Goal: Task Accomplishment & Management: Use online tool/utility

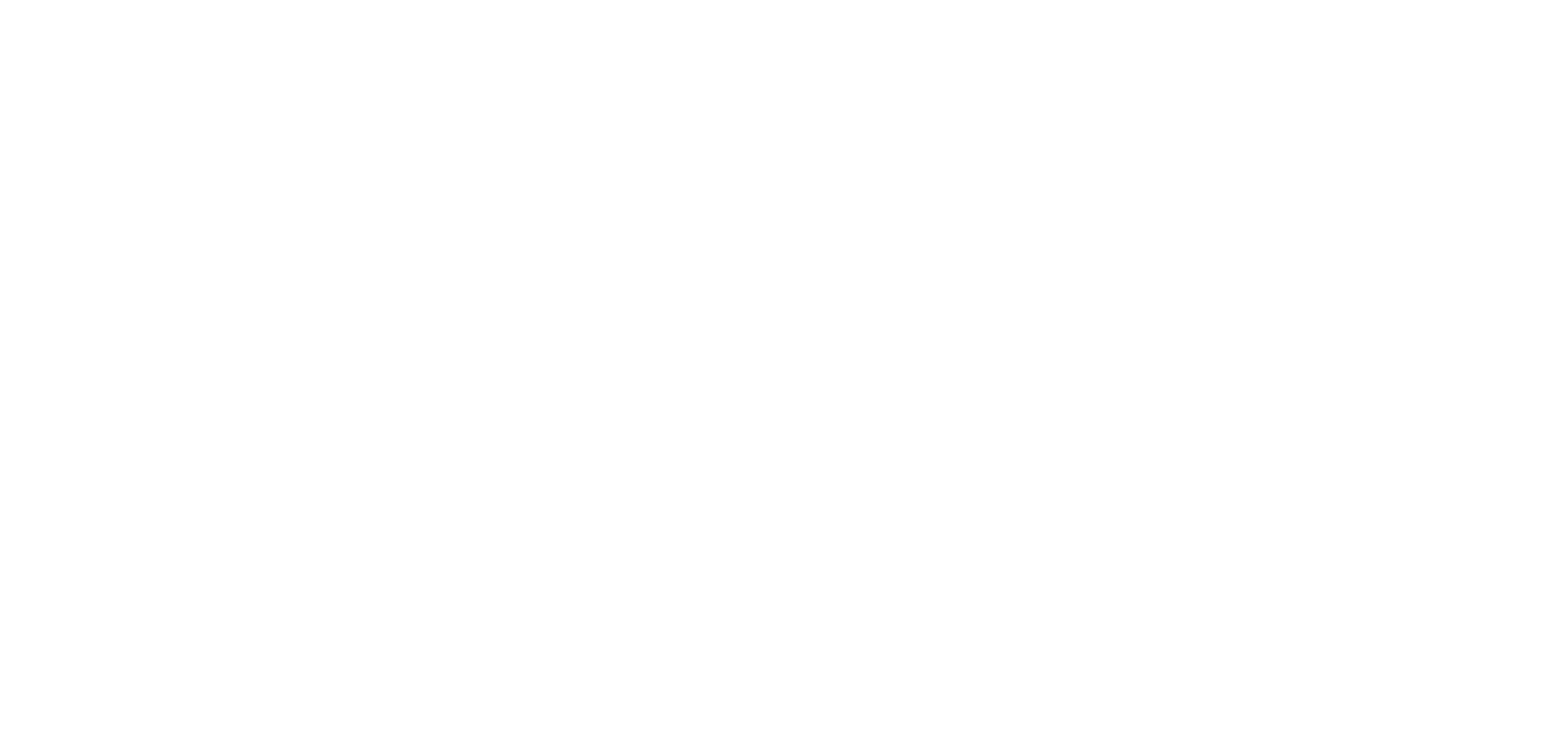
drag, startPoint x: 680, startPoint y: 125, endPoint x: 674, endPoint y: 122, distance: 6.7
click at [674, 5] on html at bounding box center [784, 2] width 1568 height 5
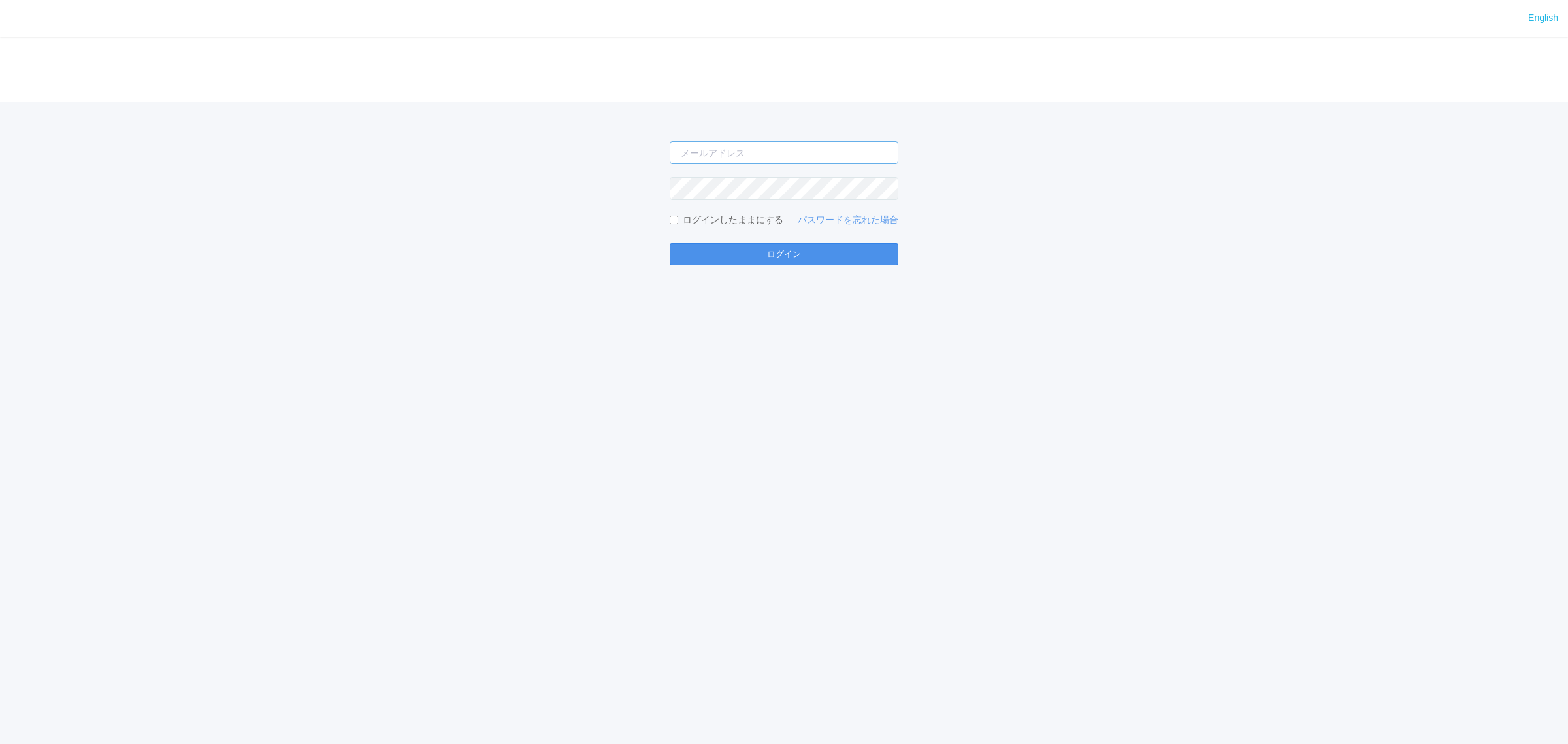
type input "[PERSON_NAME][EMAIL_ADDRESS][DOMAIN_NAME]"
click at [807, 246] on button "ログイン" at bounding box center [784, 254] width 228 height 22
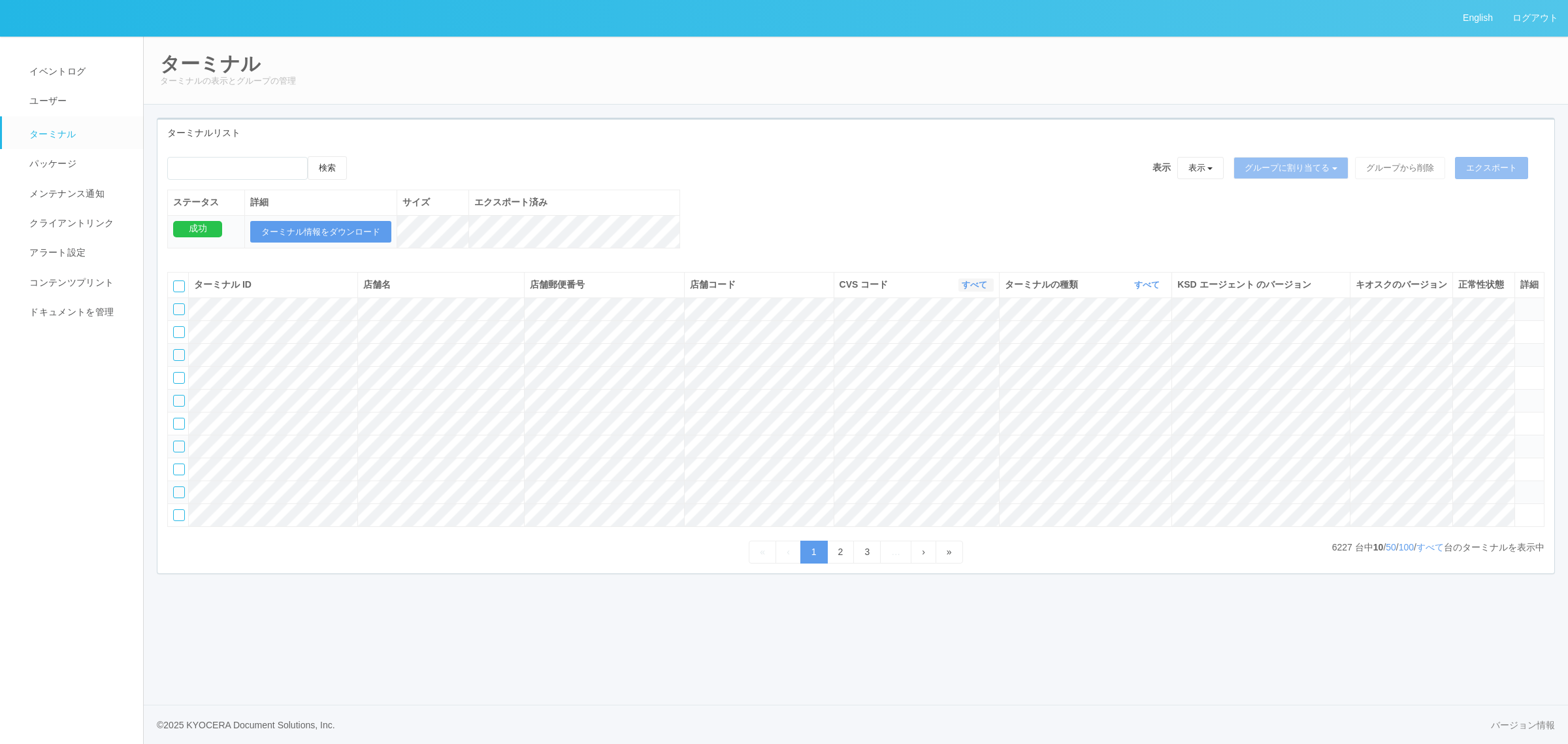
click at [978, 290] on link "すべて" at bounding box center [976, 285] width 29 height 10
click at [959, 348] on link "115110" at bounding box center [942, 340] width 104 height 18
click at [1146, 290] on link "すべて" at bounding box center [1148, 285] width 29 height 10
click at [1140, 348] on link "キオスク" at bounding box center [1114, 340] width 104 height 18
click at [1439, 552] on link "すべて" at bounding box center [1430, 547] width 28 height 11
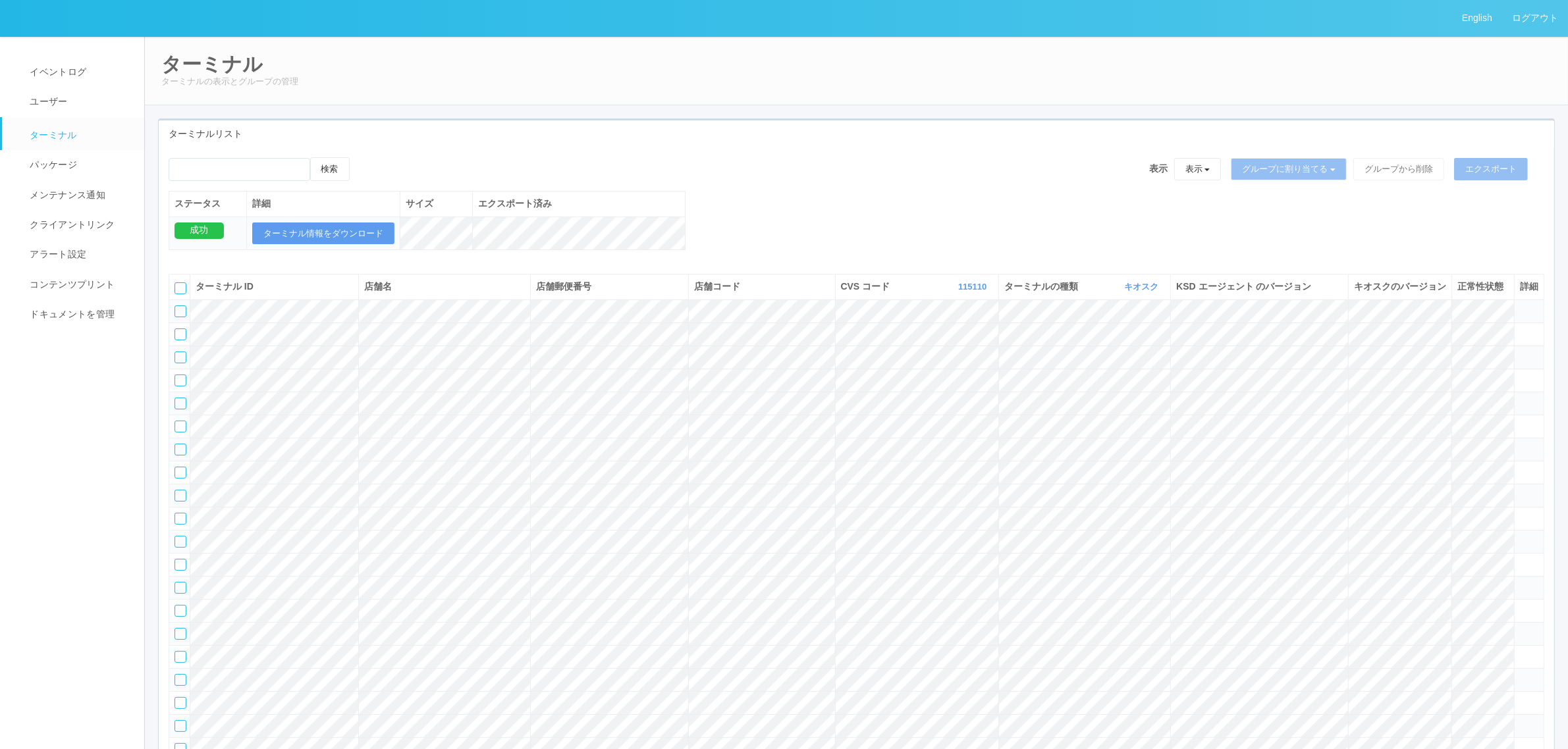
scroll to position [26695, 0]
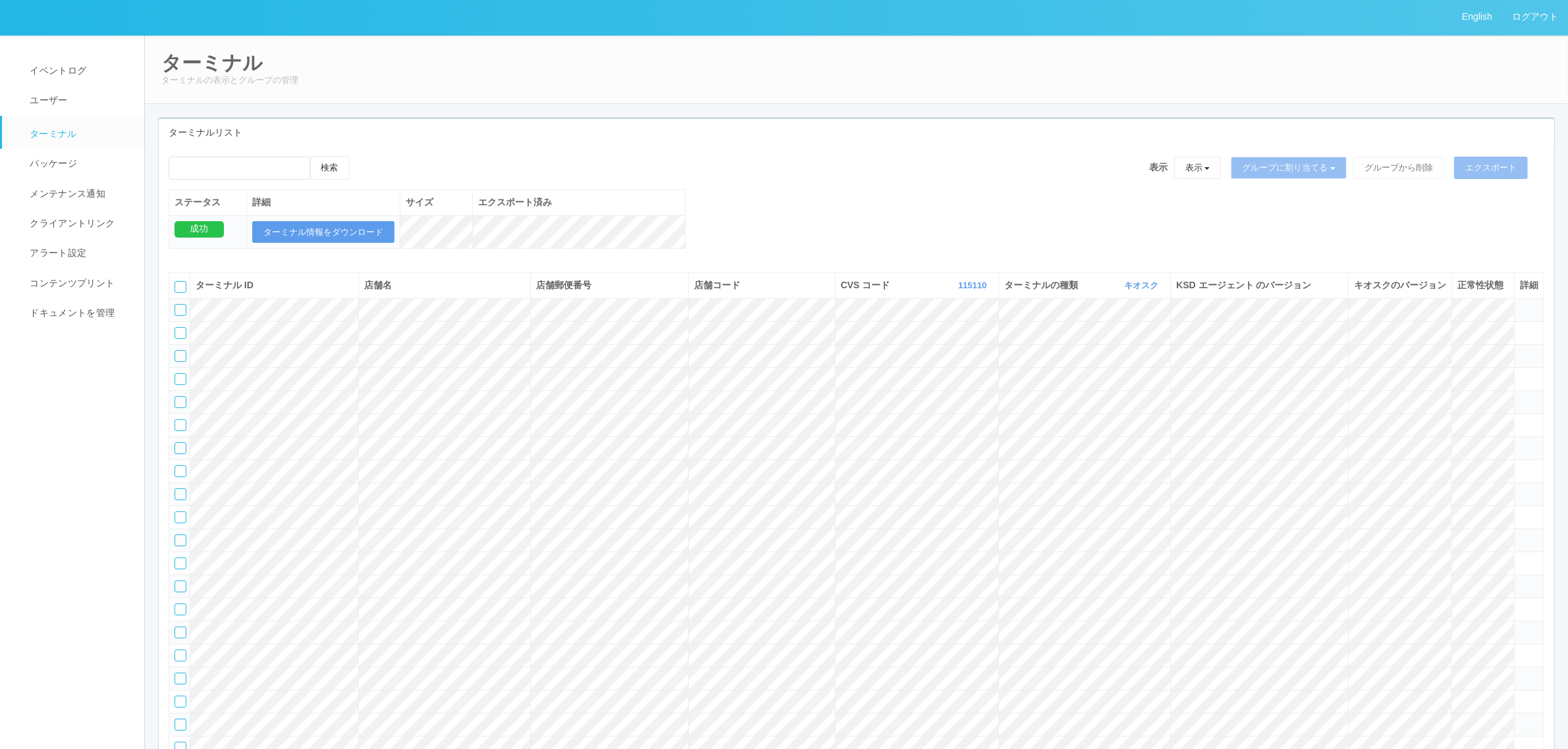
scroll to position [0, 0]
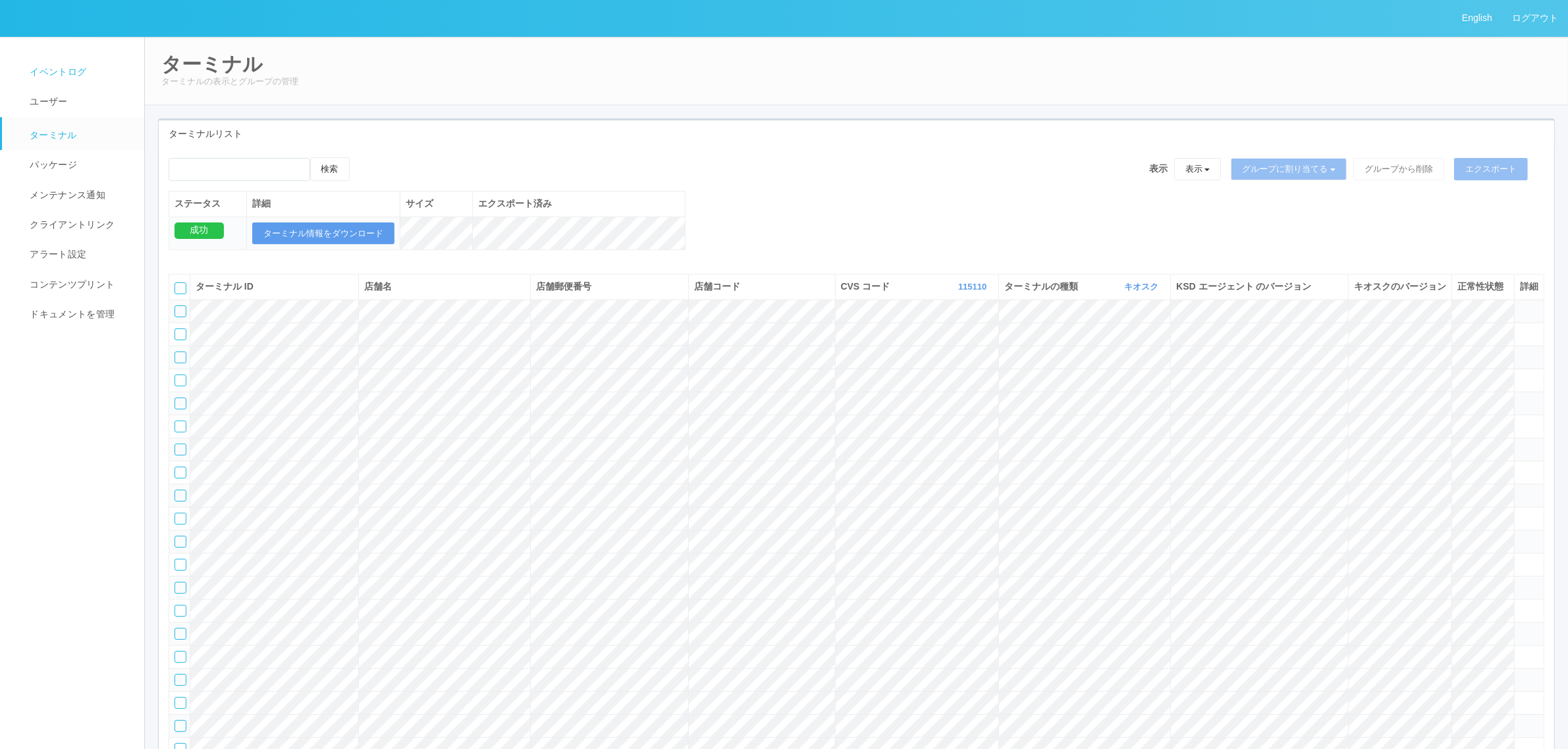
click at [76, 71] on span "イベントログ" at bounding box center [56, 71] width 60 height 11
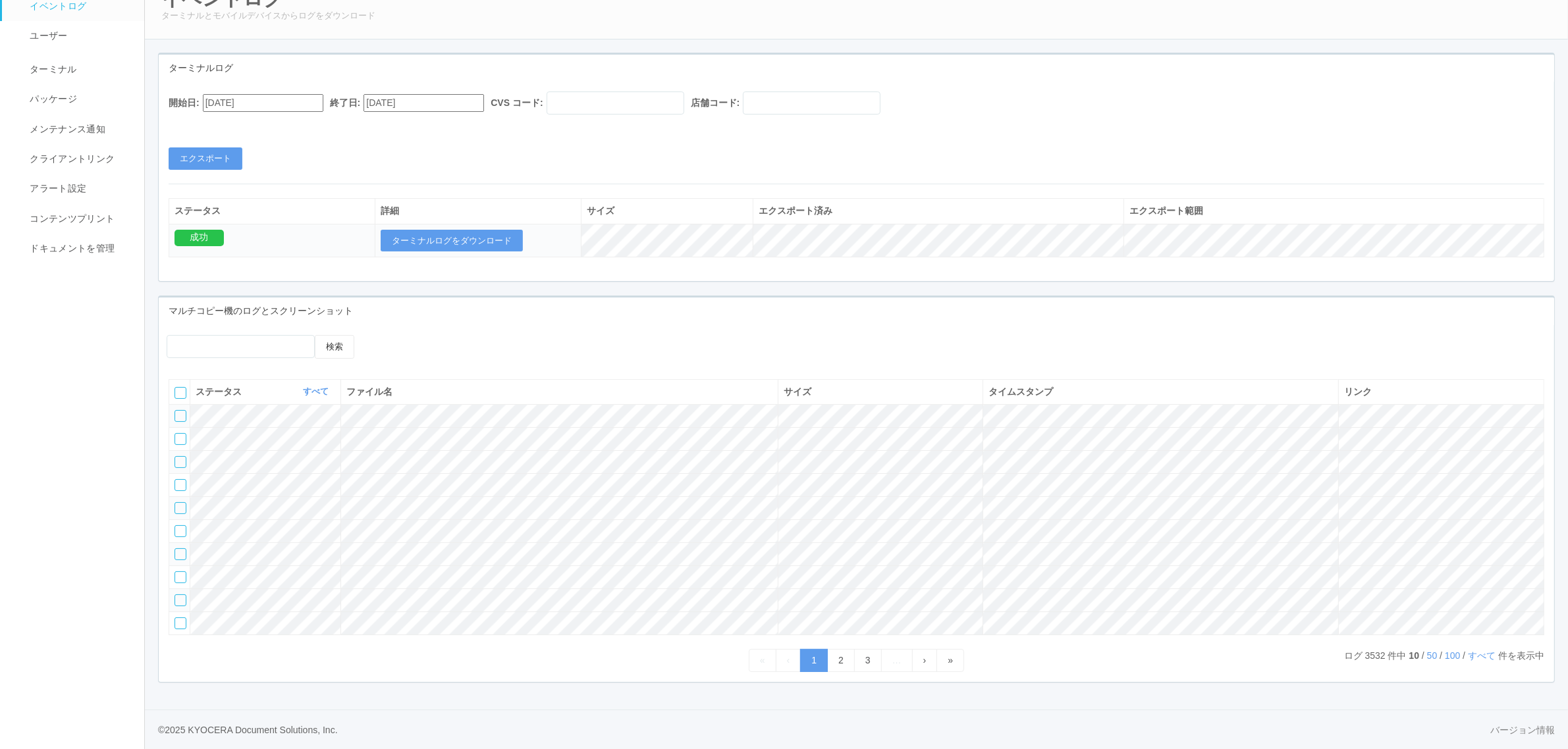
scroll to position [115, 0]
click at [1469, 656] on link "すべて" at bounding box center [1483, 655] width 30 height 11
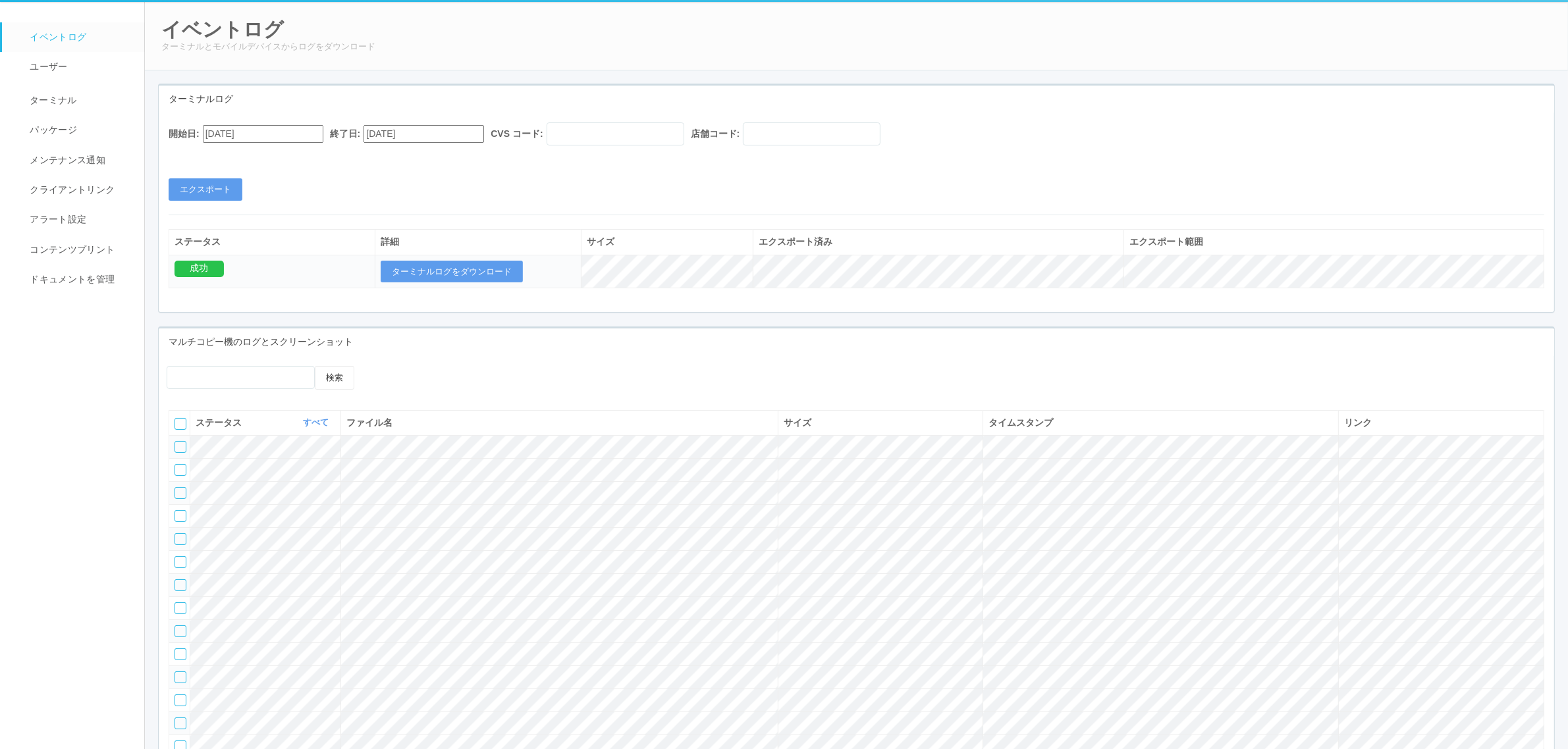
scroll to position [0, 0]
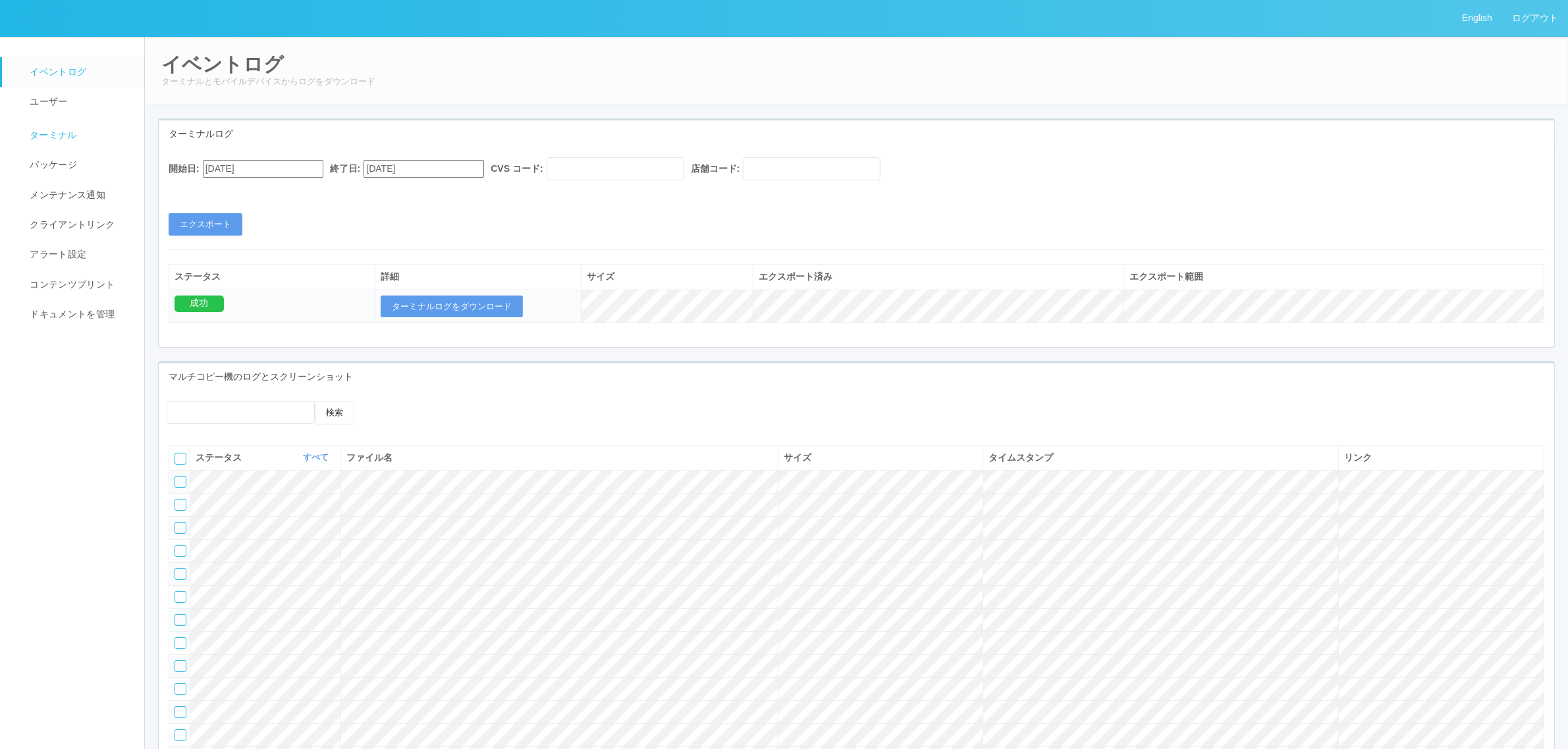
click at [68, 131] on span "ターミナル" at bounding box center [52, 135] width 51 height 11
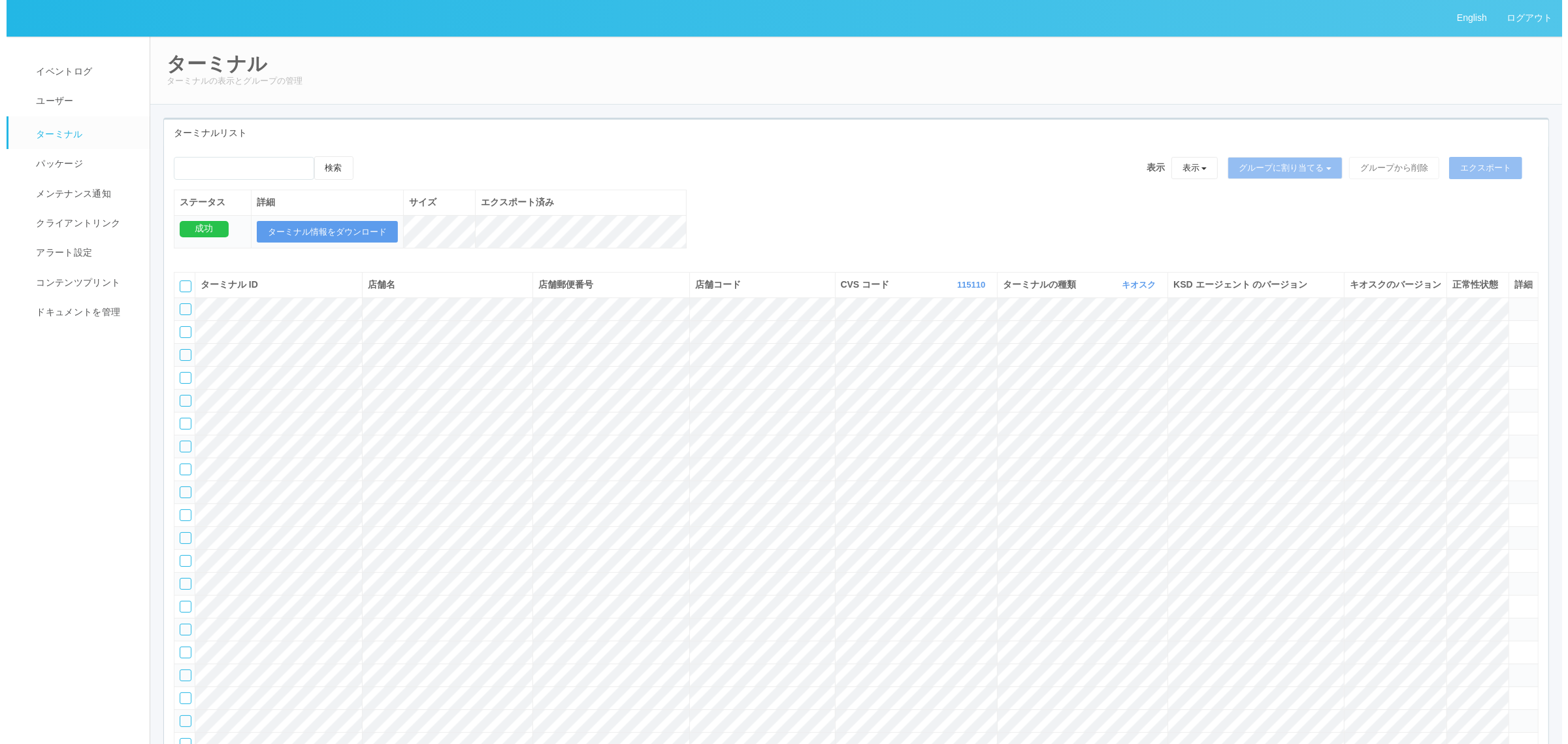
scroll to position [26516, 0]
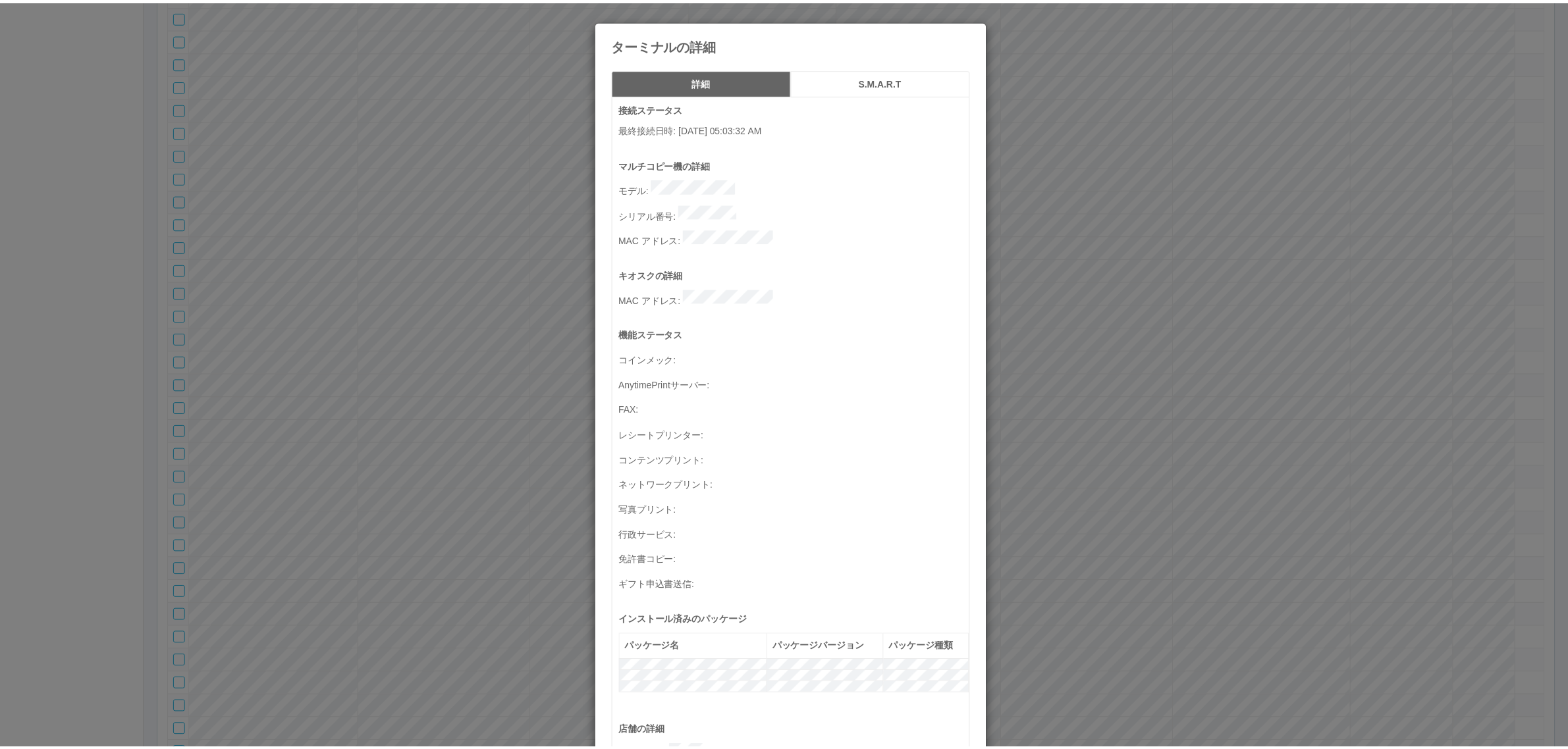
scroll to position [431, 0]
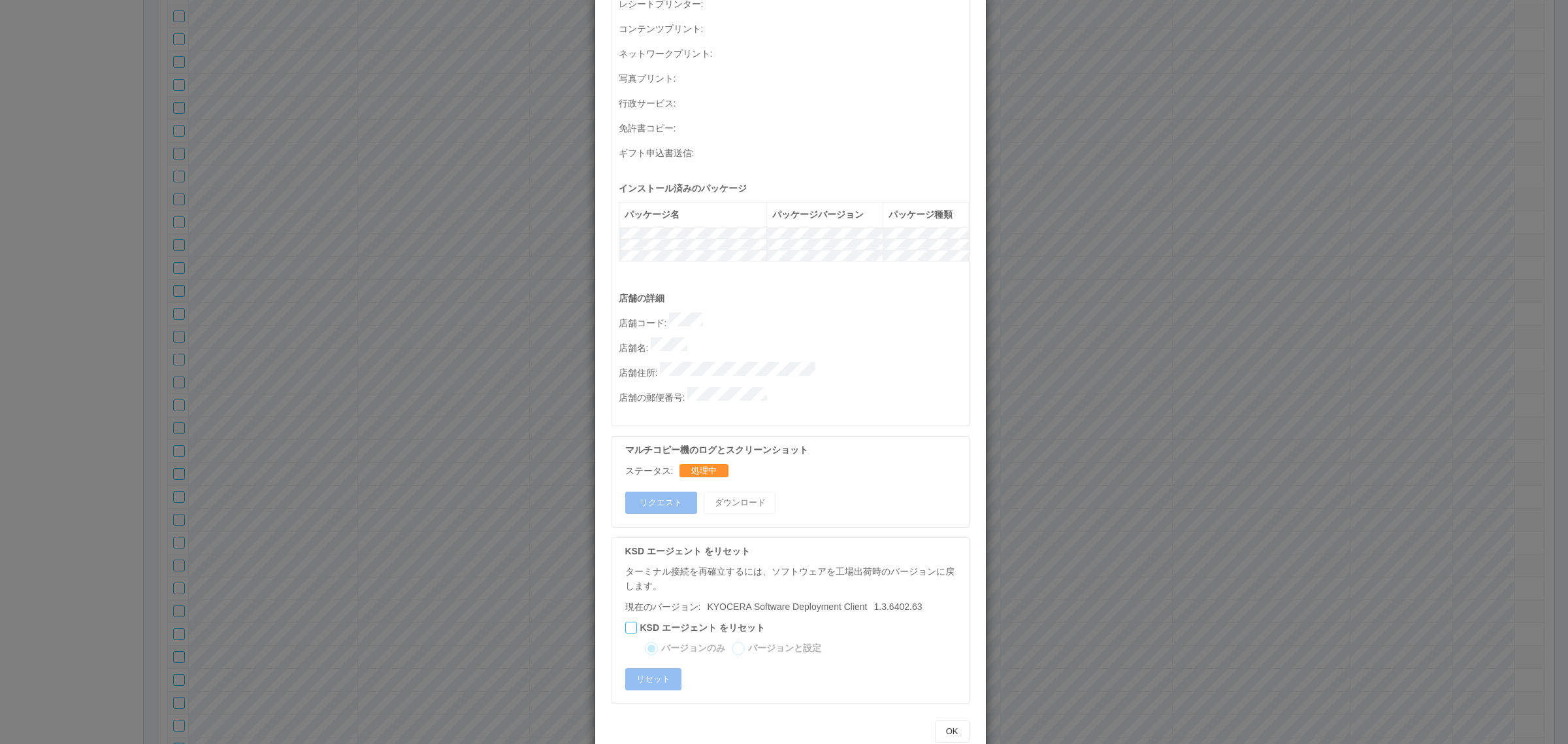
click at [1056, 277] on div "ターミナルの詳細 詳細 S.M.A.R.T 接続ステータス 最終接続日時 : 09/19/2025 05:03:32 AM マルチコピー機の詳細 モデル : …" at bounding box center [784, 372] width 1568 height 744
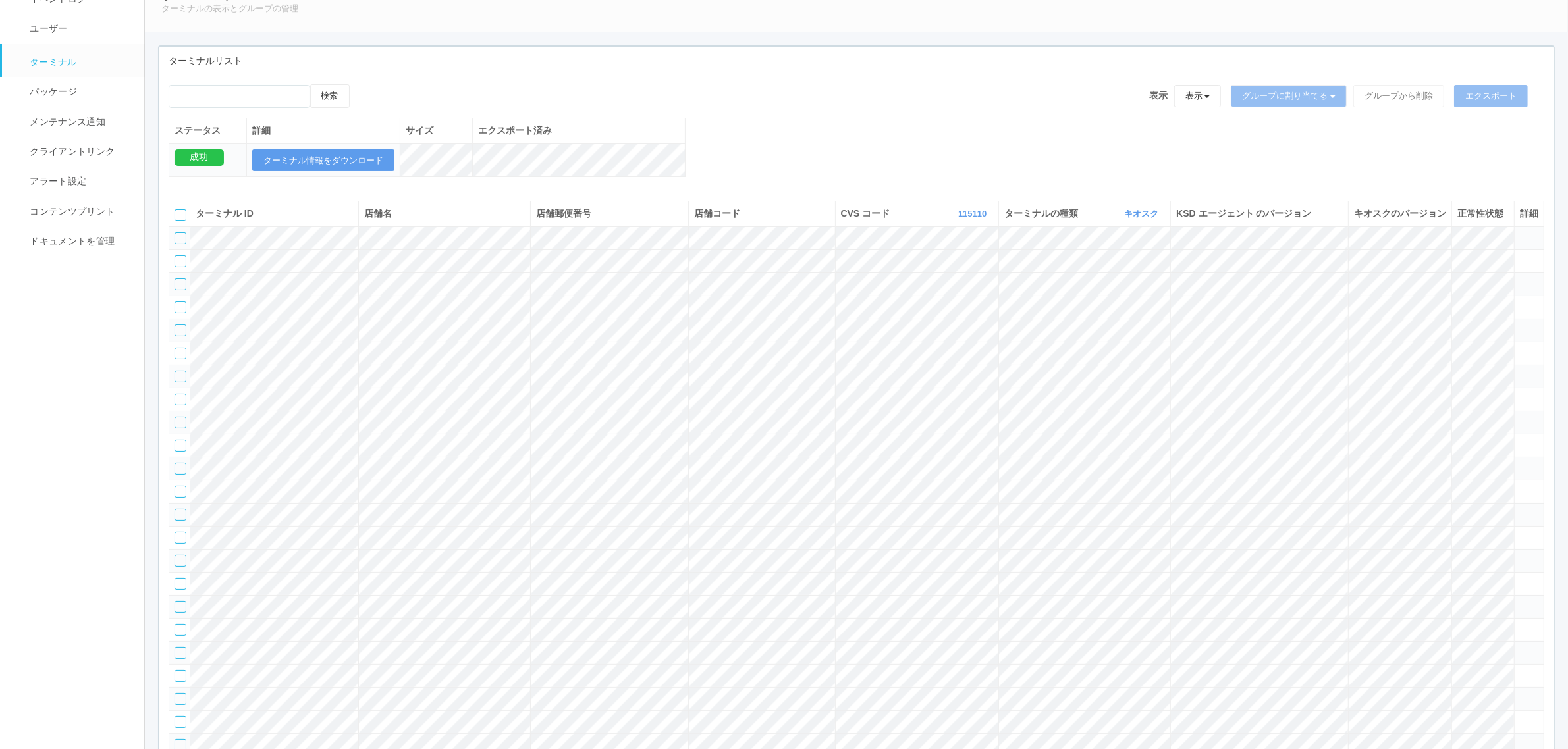
scroll to position [0, 0]
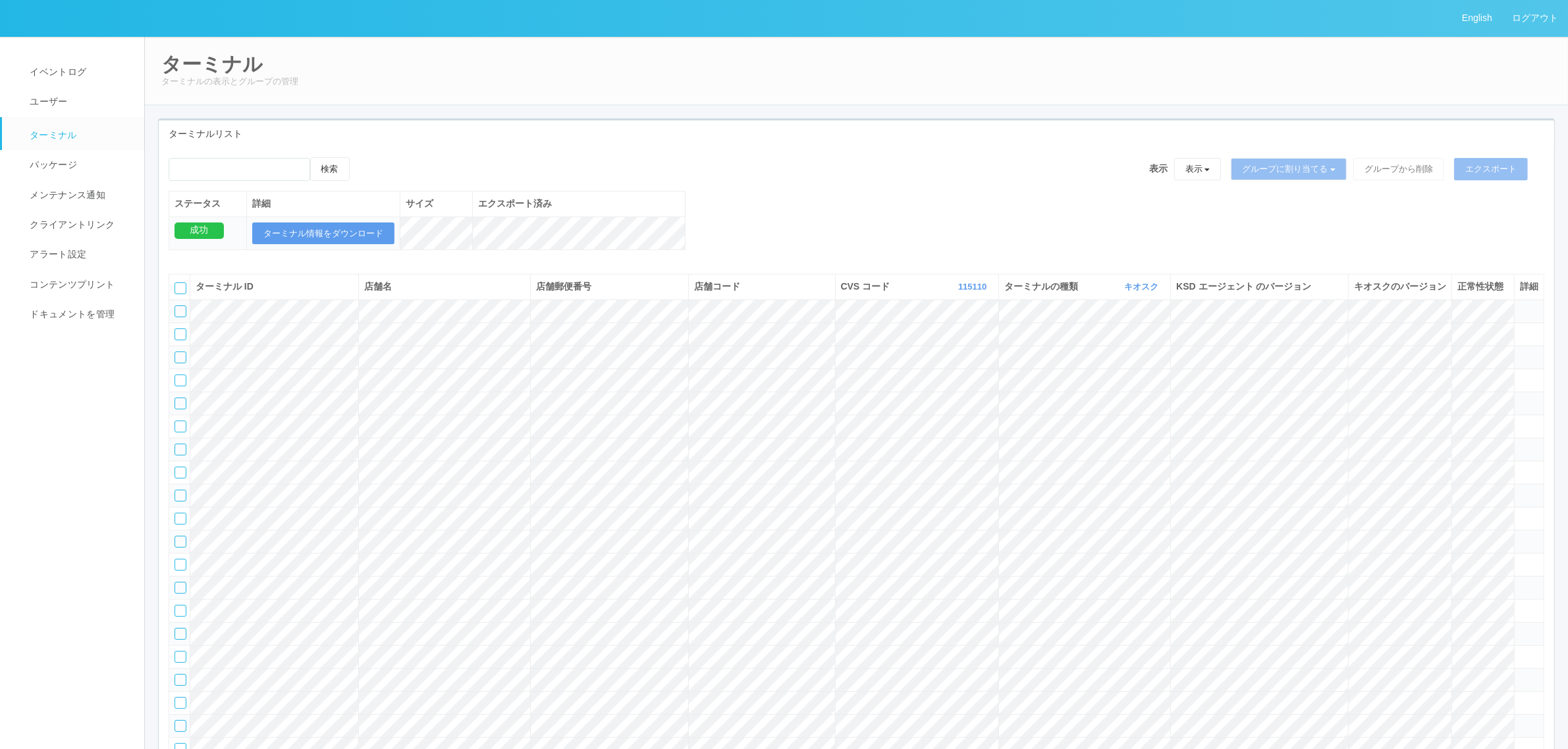
click at [75, 76] on span "イベントログ" at bounding box center [56, 71] width 60 height 11
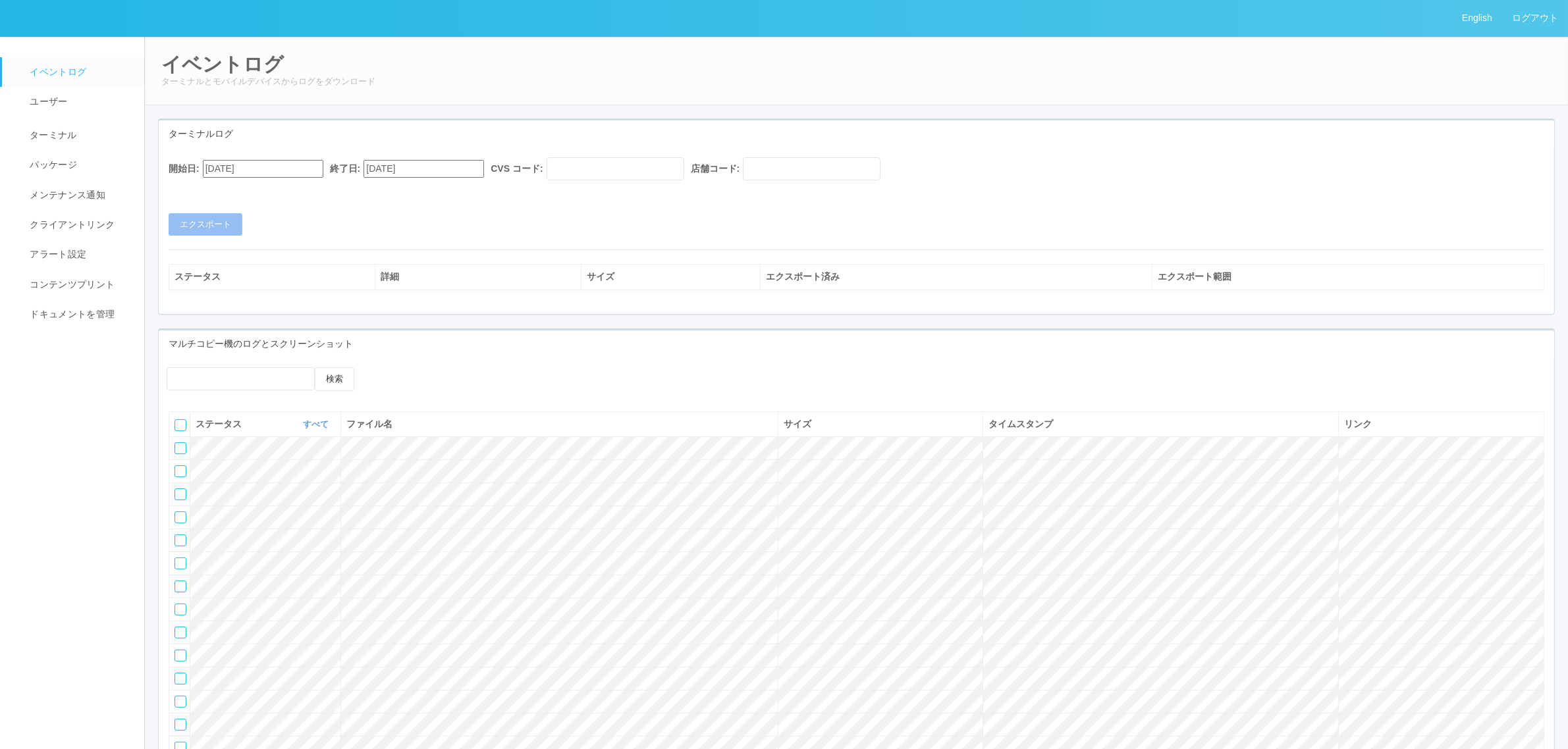
click at [292, 166] on input "[DATE]" at bounding box center [263, 169] width 121 height 18
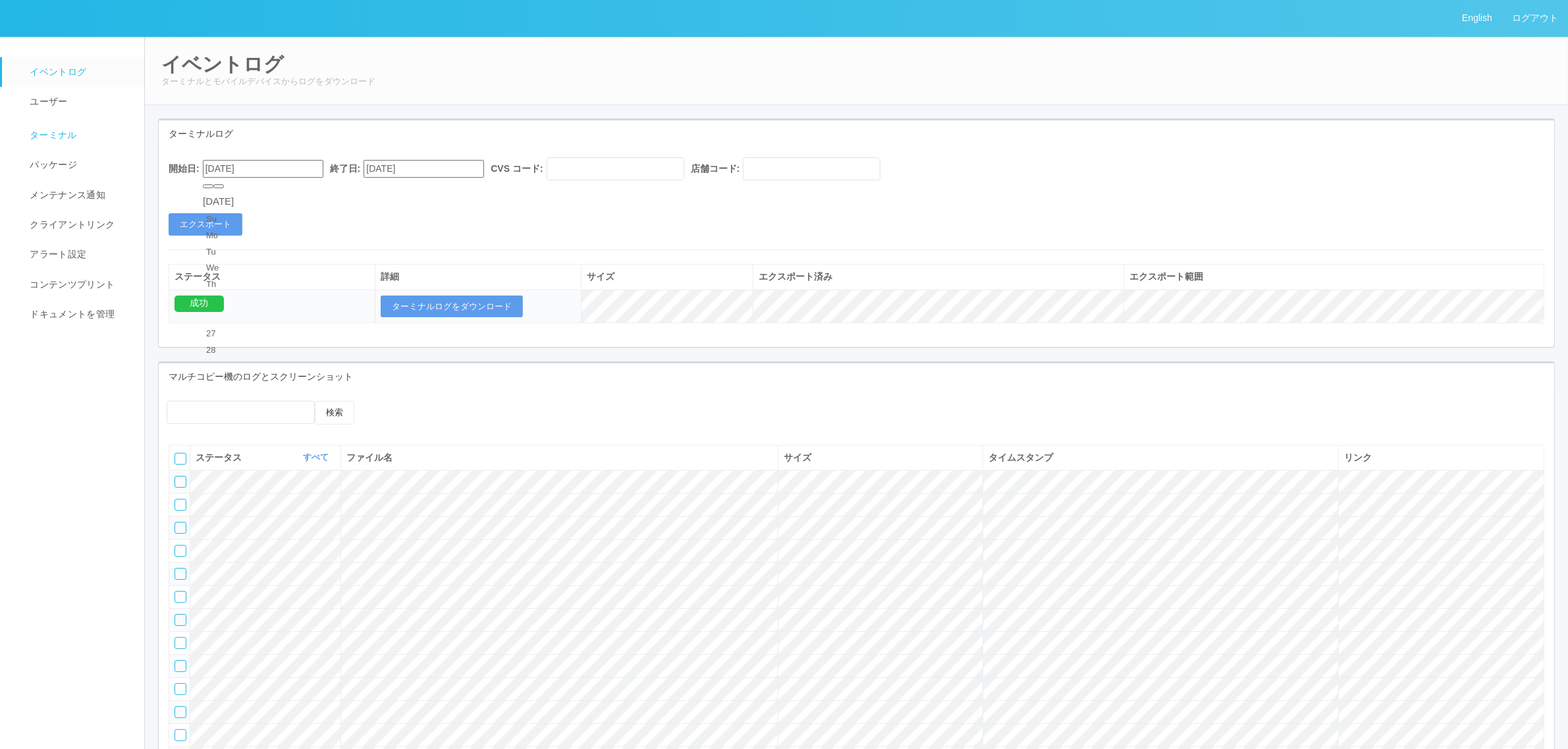
drag, startPoint x: 532, startPoint y: 293, endPoint x: 95, endPoint y: 147, distance: 460.7
click at [526, 291] on td "ターミナルログをダウンロード" at bounding box center [478, 306] width 206 height 34
click at [70, 125] on link "ターミナル" at bounding box center [79, 134] width 154 height 33
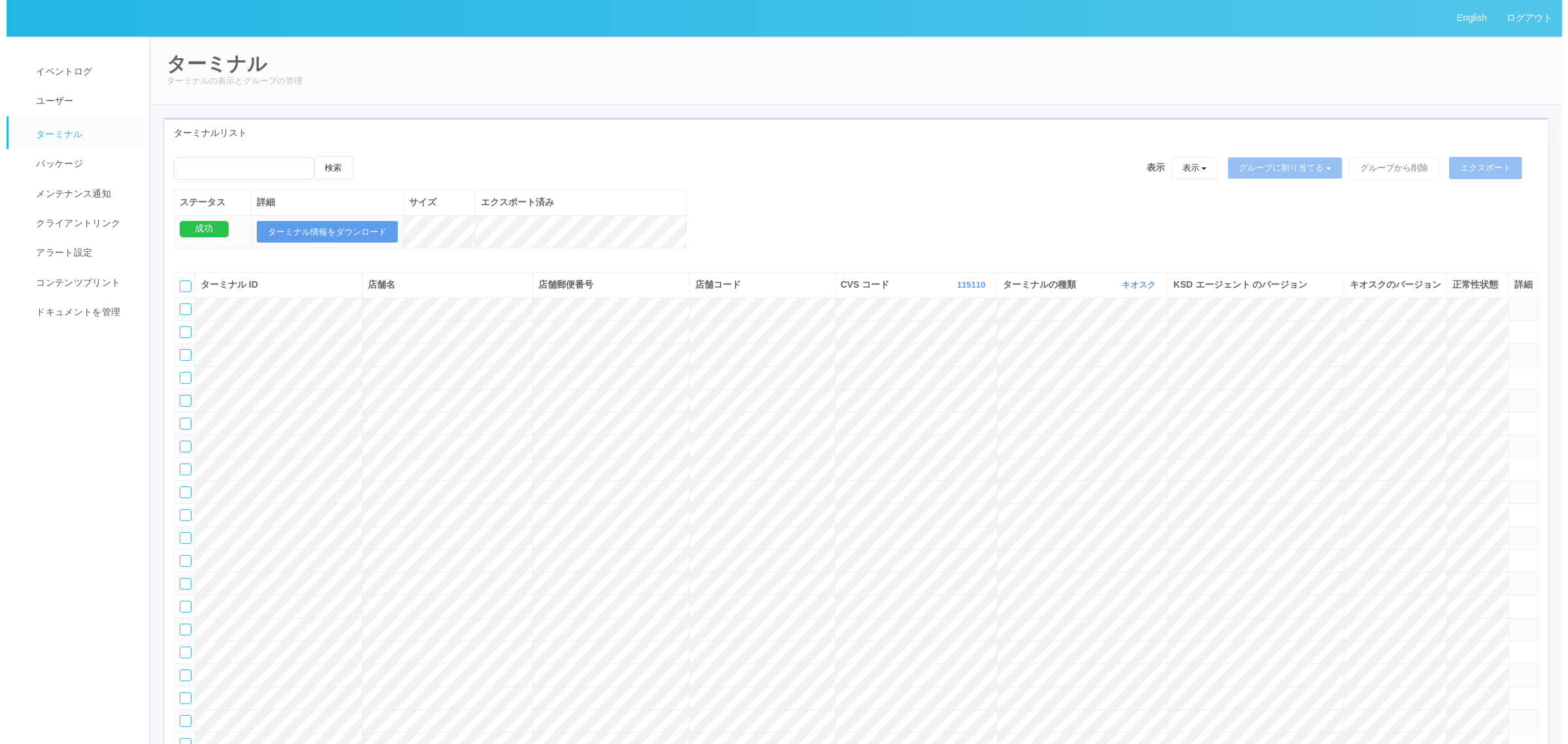
scroll to position [22860, 0]
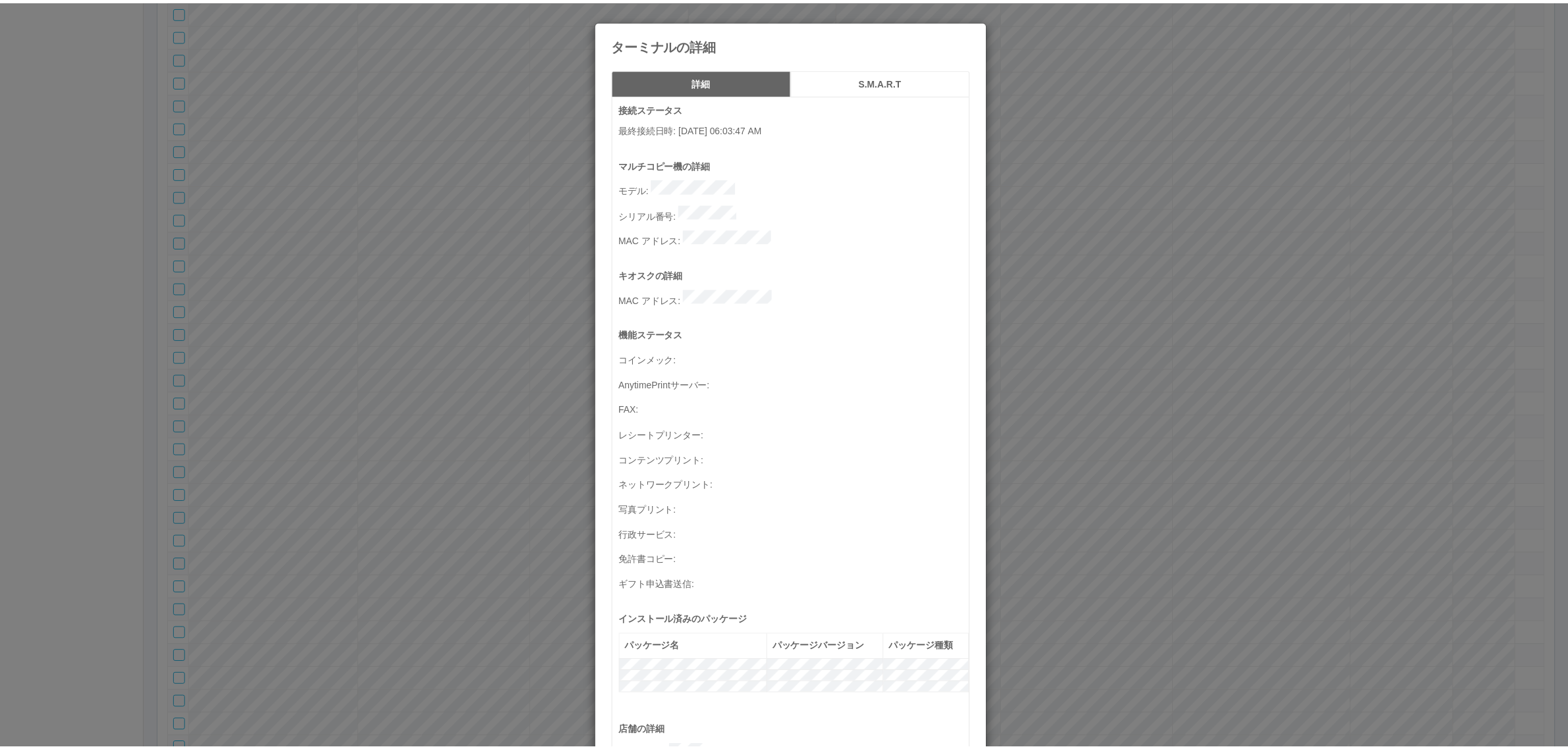
scroll to position [431, 0]
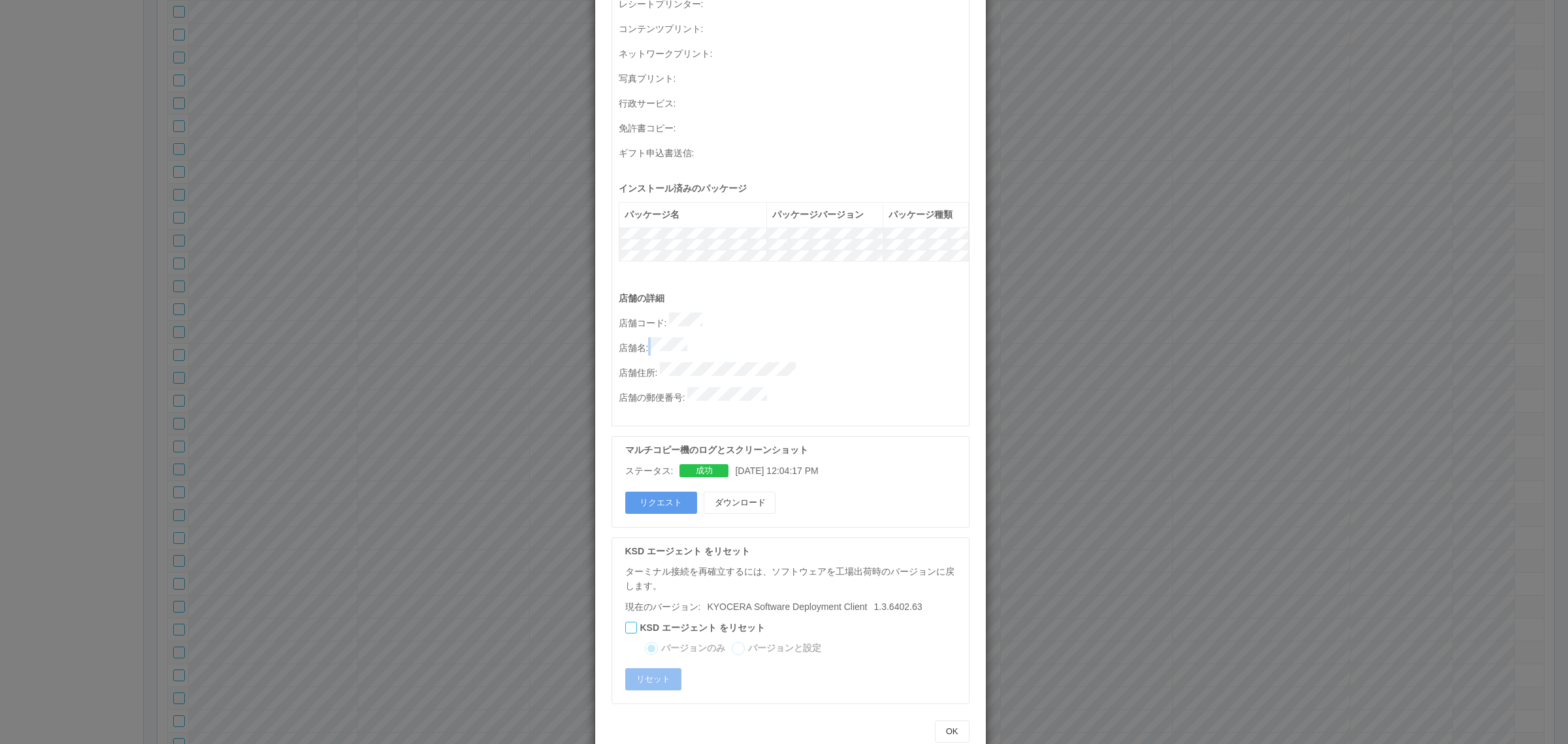
drag, startPoint x: 643, startPoint y: 327, endPoint x: 729, endPoint y: 325, distance: 86.0
click at [729, 338] on p "店舗名 :" at bounding box center [794, 347] width 351 height 18
click at [678, 338] on div "店舗の詳細 店舗コード : 店舗名 : 店舗住所 : 店舗の郵便番号 :" at bounding box center [794, 358] width 351 height 135
drag, startPoint x: 643, startPoint y: 325, endPoint x: 721, endPoint y: 329, distance: 78.1
click at [721, 338] on p "店舗名 :" at bounding box center [794, 347] width 351 height 18
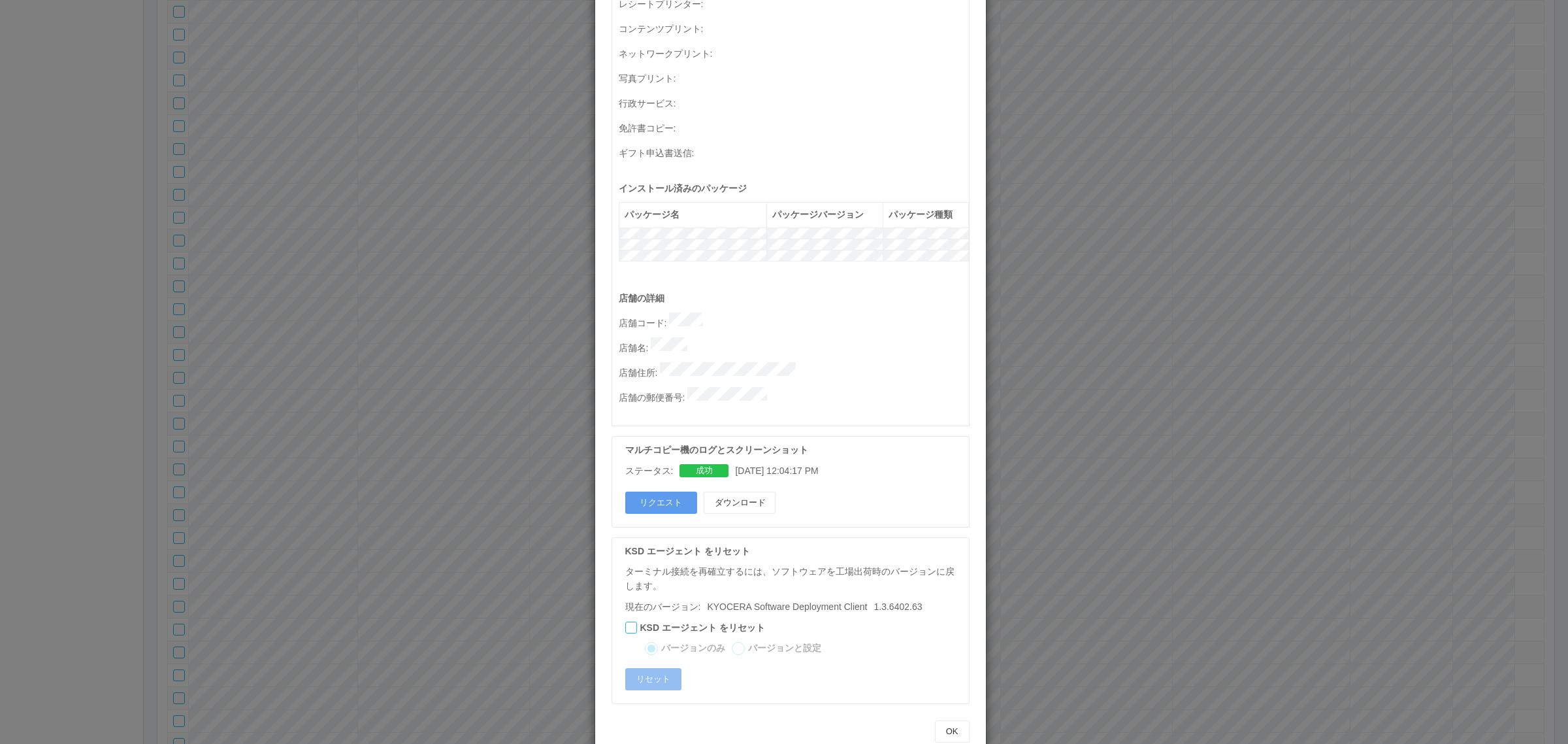
click at [682, 335] on div "店舗の詳細 店舗コード : 店舗名 : 店舗住所 : 店舗の郵便番号 :" at bounding box center [794, 358] width 351 height 135
click at [731, 338] on p "店舗名 :" at bounding box center [794, 347] width 351 height 18
click at [1137, 361] on div "ターミナルの詳細 詳細 S.M.A.R.T 接続ステータス 最終接続日時 : 09/24/2025 06:03:47 AM マルチコピー機の詳細 モデル : …" at bounding box center [784, 372] width 1568 height 744
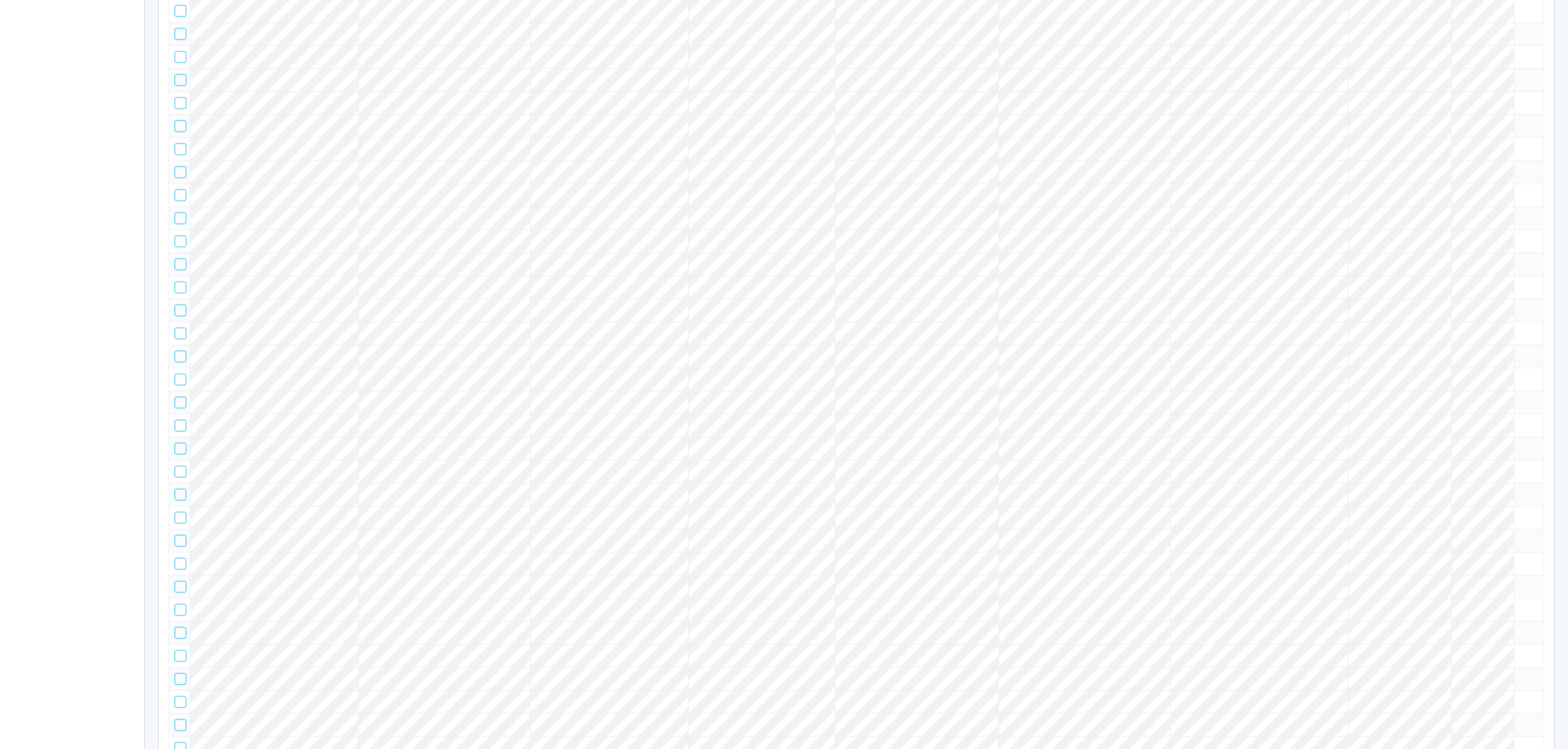
scroll to position [0, 0]
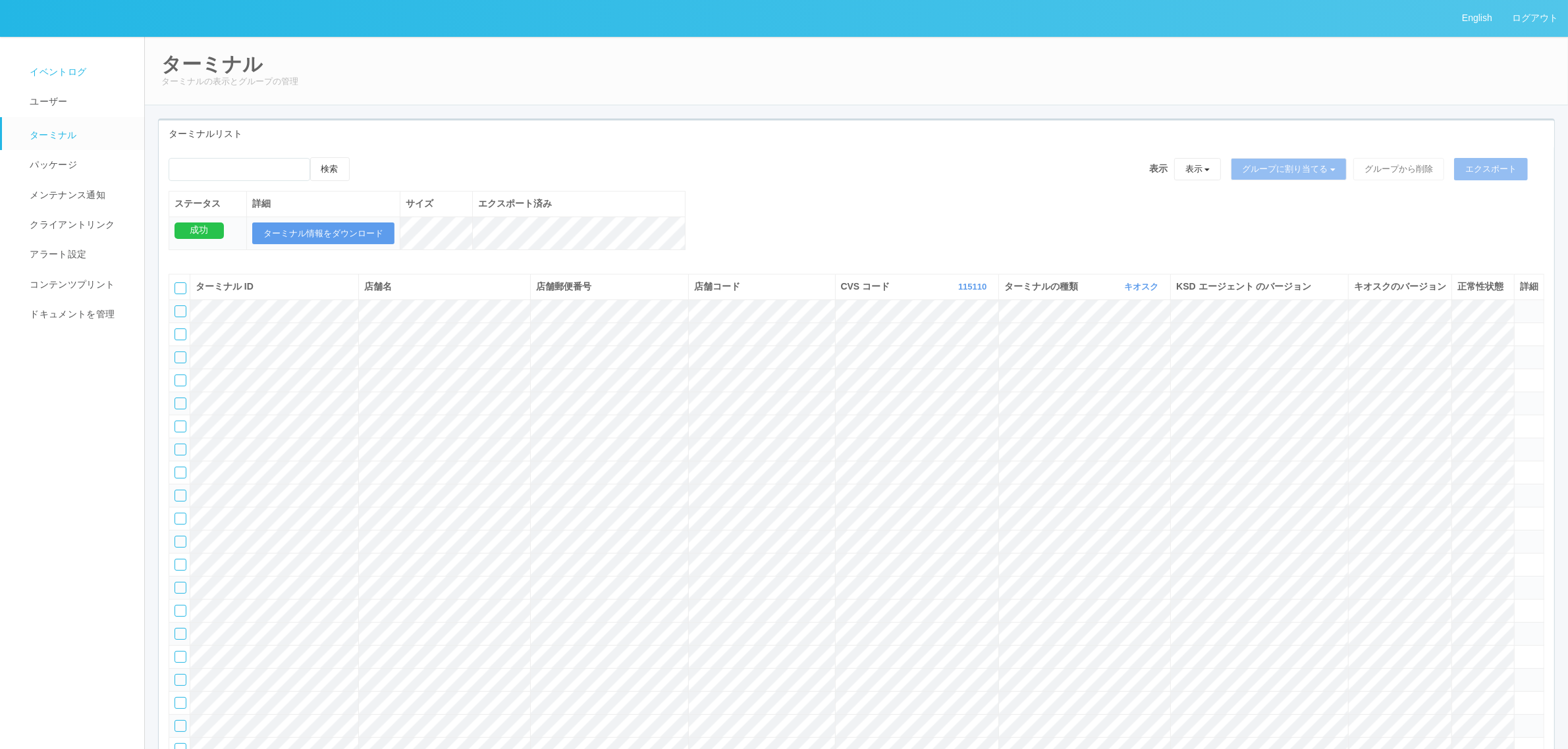
click at [87, 72] on link "イベントログ" at bounding box center [79, 72] width 154 height 30
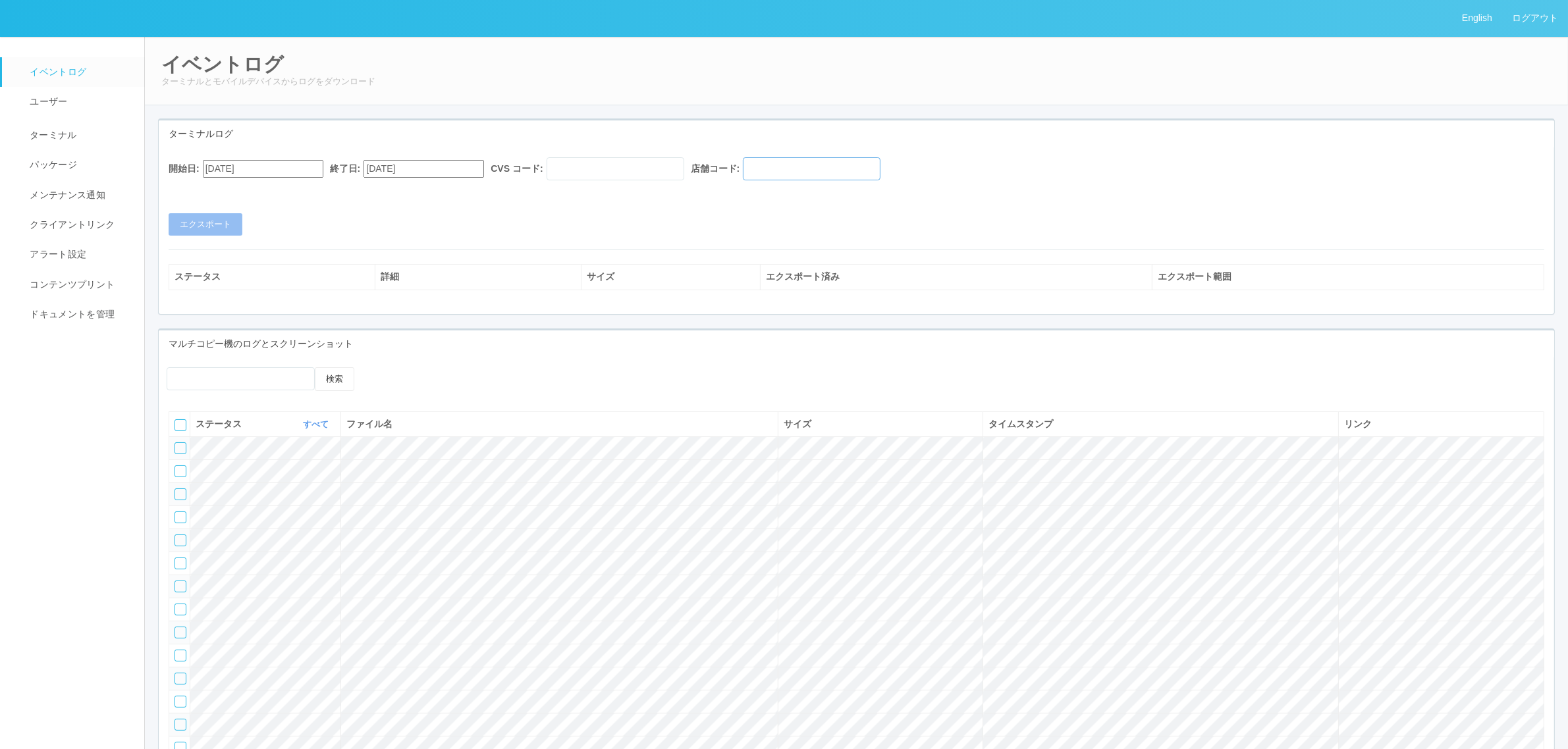
click at [842, 163] on input "text" at bounding box center [811, 169] width 137 height 23
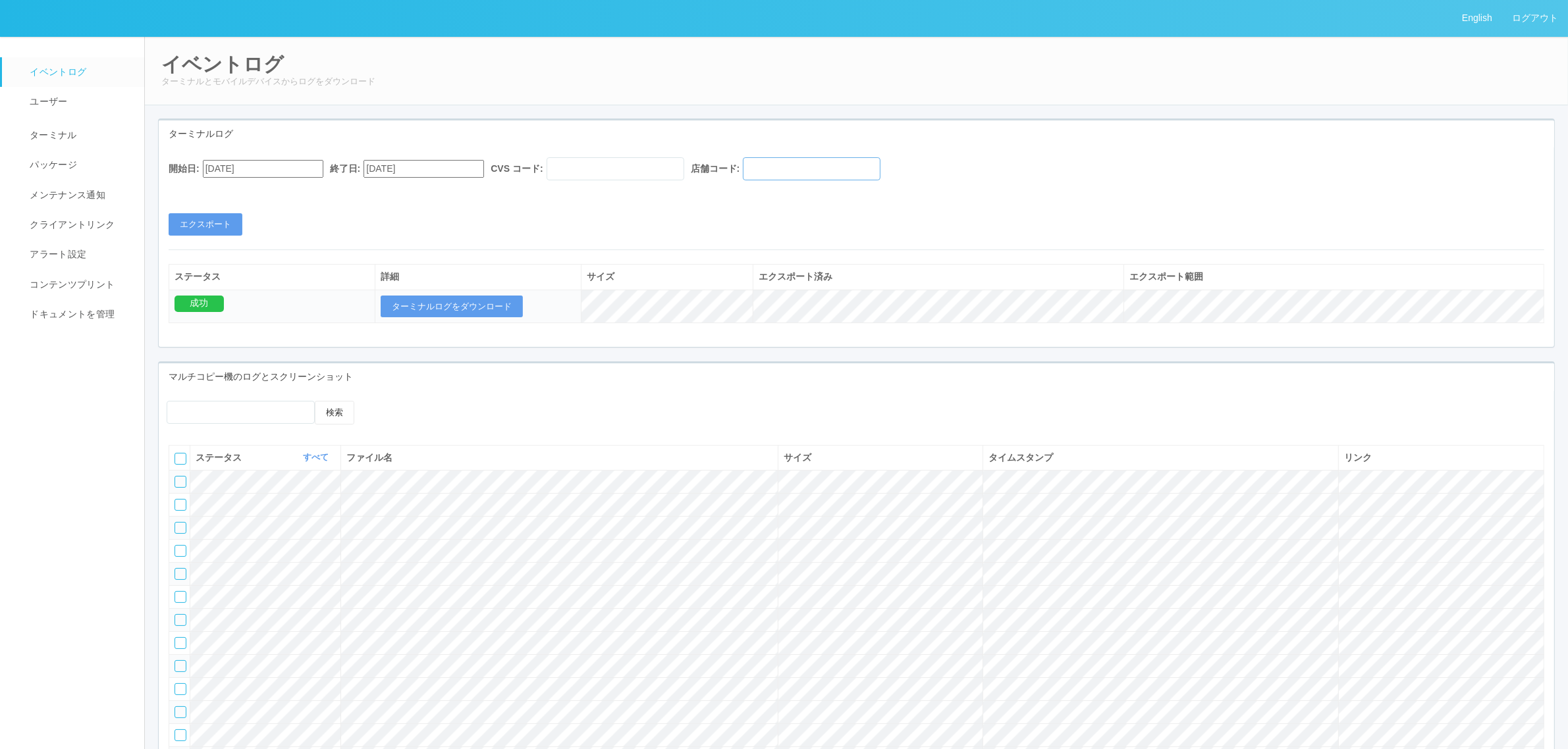
paste input "011362"
type input "011362"
click at [76, 132] on link "ターミナル" at bounding box center [79, 134] width 154 height 33
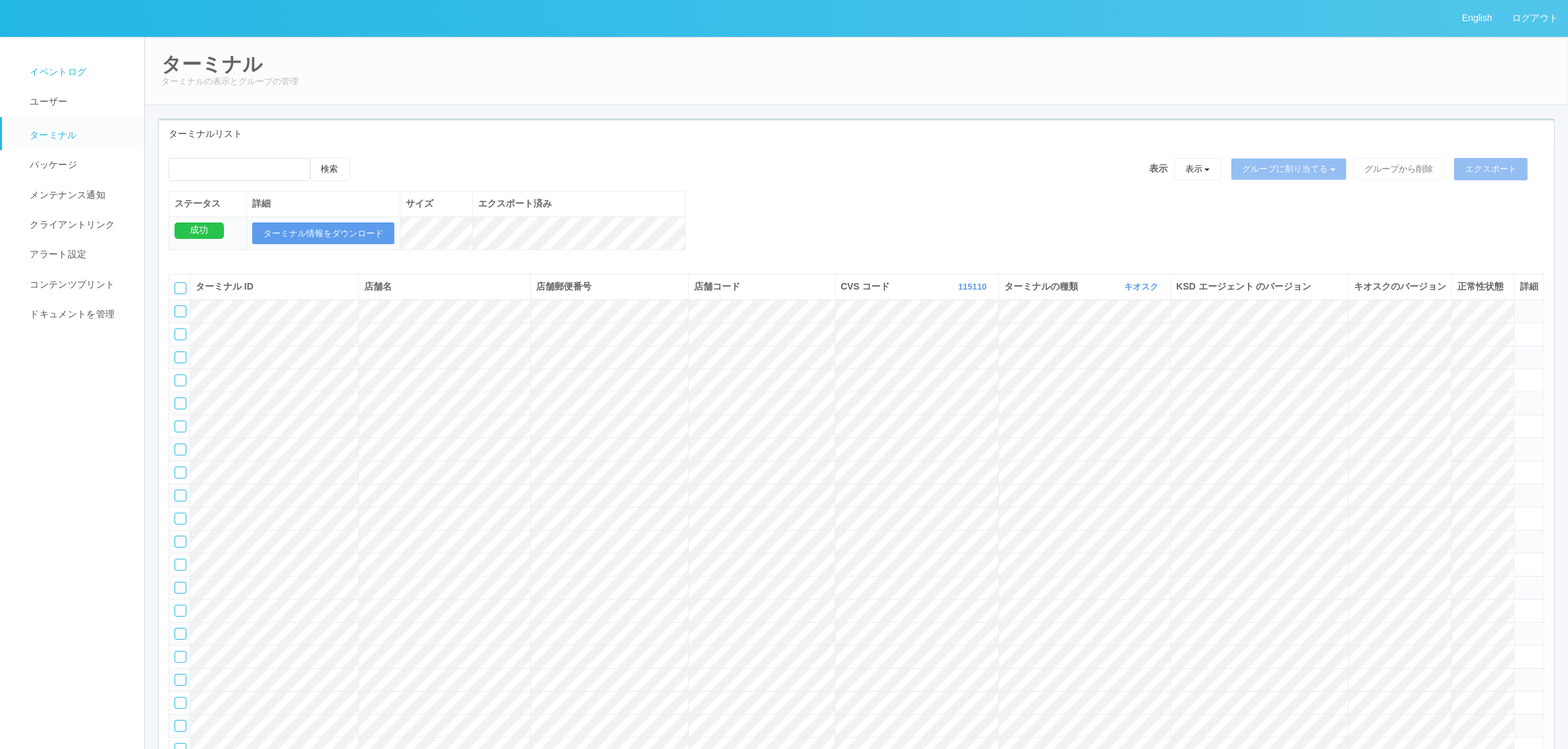
click at [84, 69] on span "イベントログ" at bounding box center [56, 71] width 60 height 11
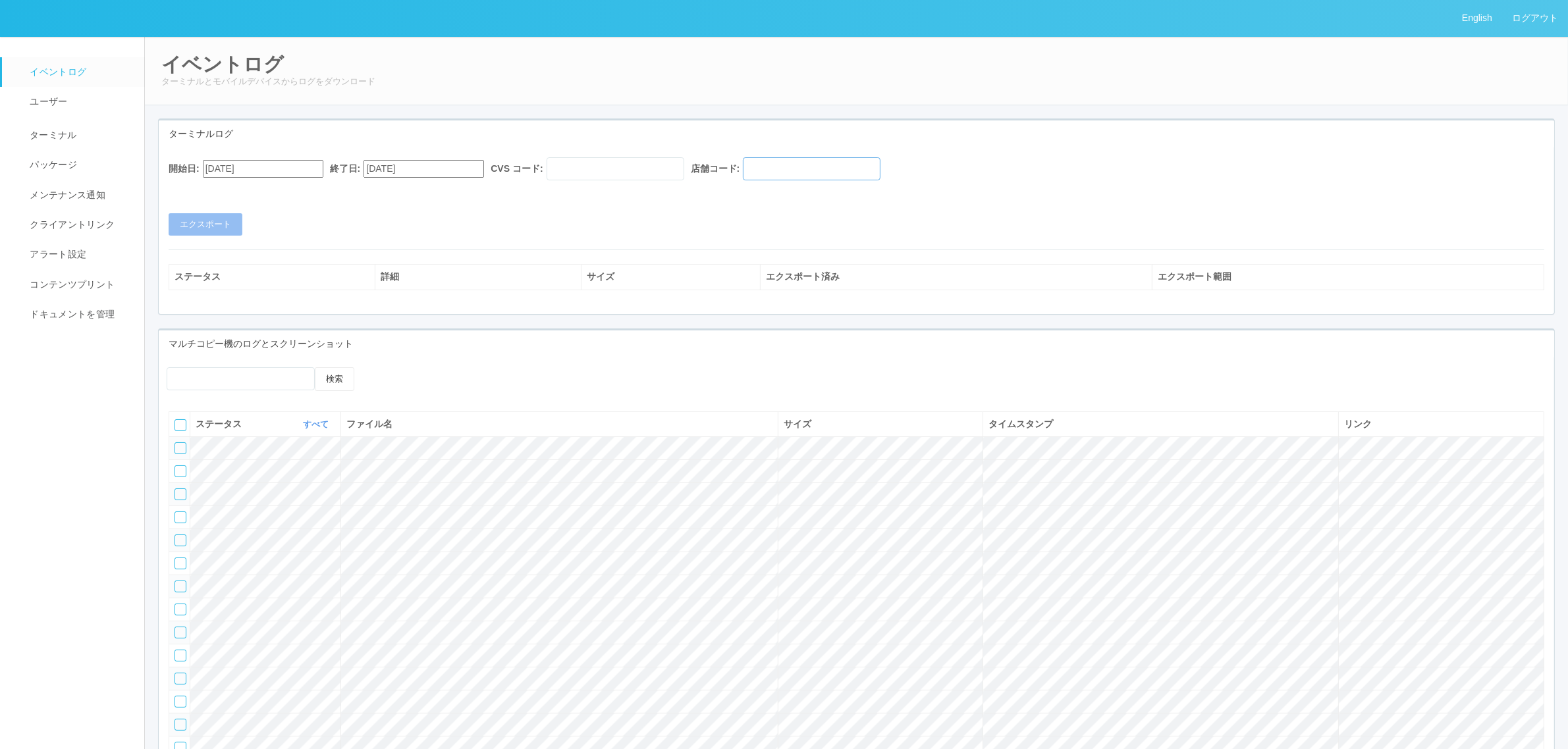
click at [832, 176] on input "text" at bounding box center [811, 169] width 137 height 23
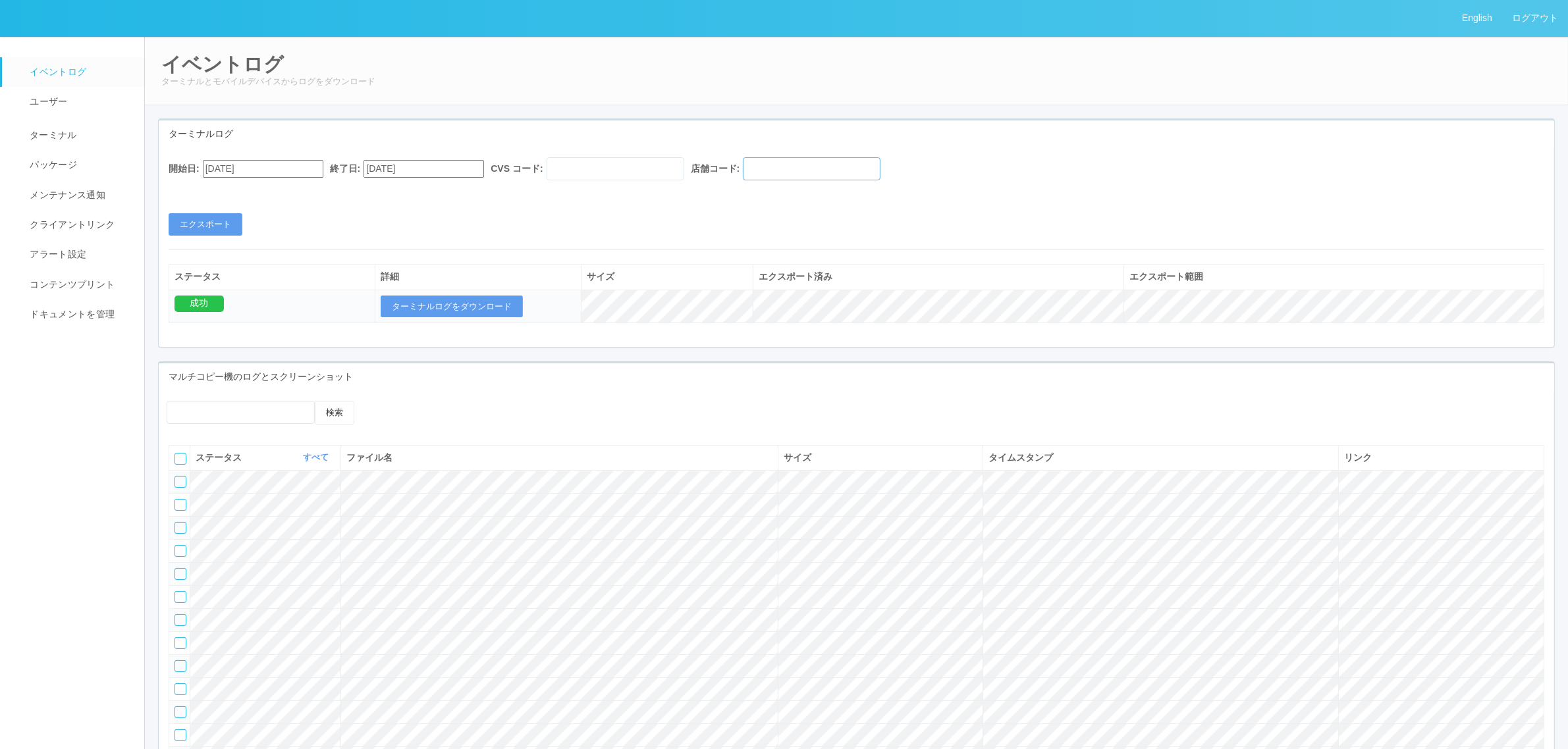
paste input "011362"
type input "011362"
click at [685, 165] on input "text" at bounding box center [615, 169] width 137 height 23
type input "115110"
click at [285, 167] on input "[DATE]" at bounding box center [263, 169] width 121 height 18
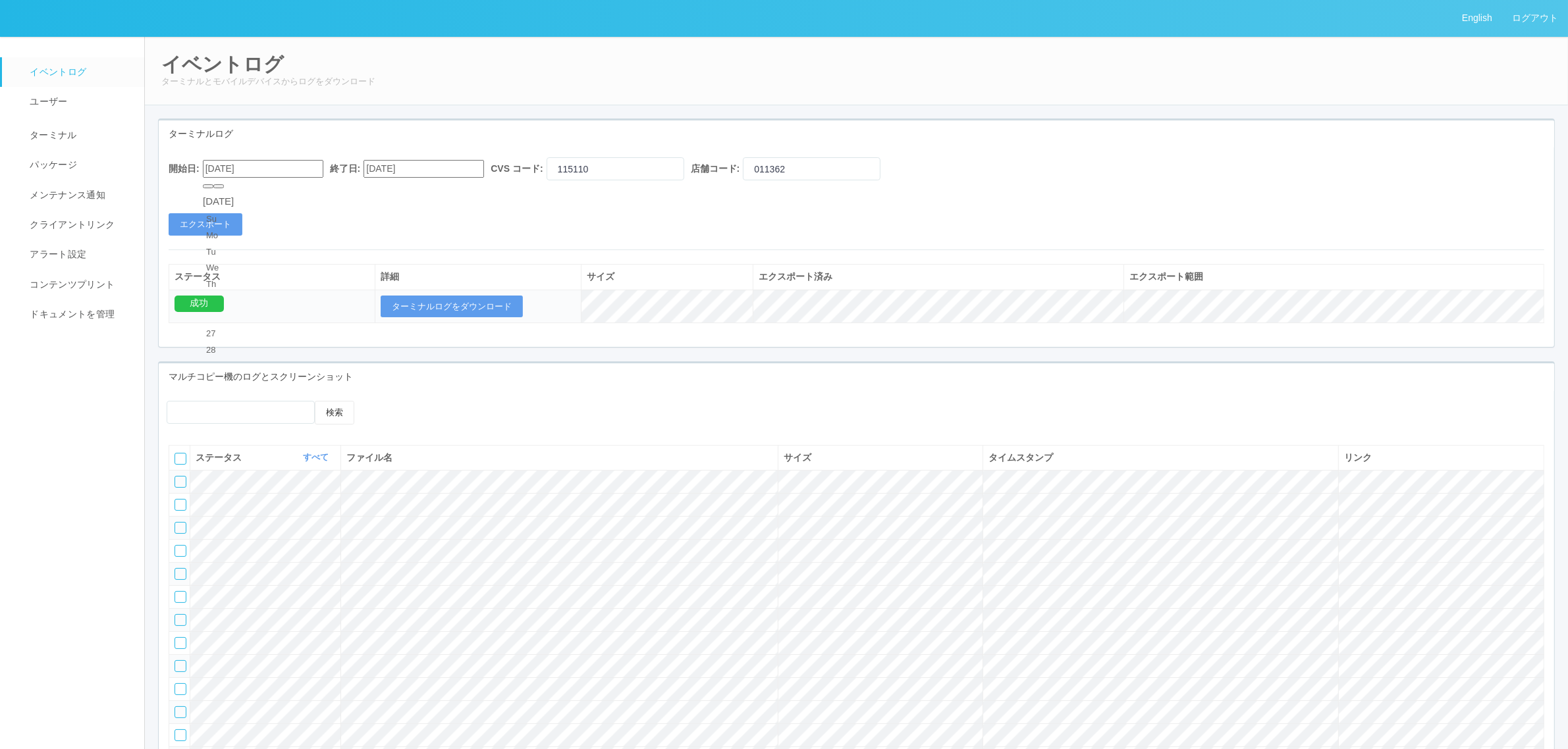
click at [234, 197] on div "[DATE]" at bounding box center [219, 201] width 31 height 15
click at [234, 194] on div "[DATE]" at bounding box center [219, 201] width 31 height 15
click at [224, 188] on button "button" at bounding box center [219, 186] width 11 height 4
click at [230, 720] on div "24" at bounding box center [219, 727] width 25 height 13
click at [224, 214] on button "エクスポート" at bounding box center [205, 224] width 74 height 22
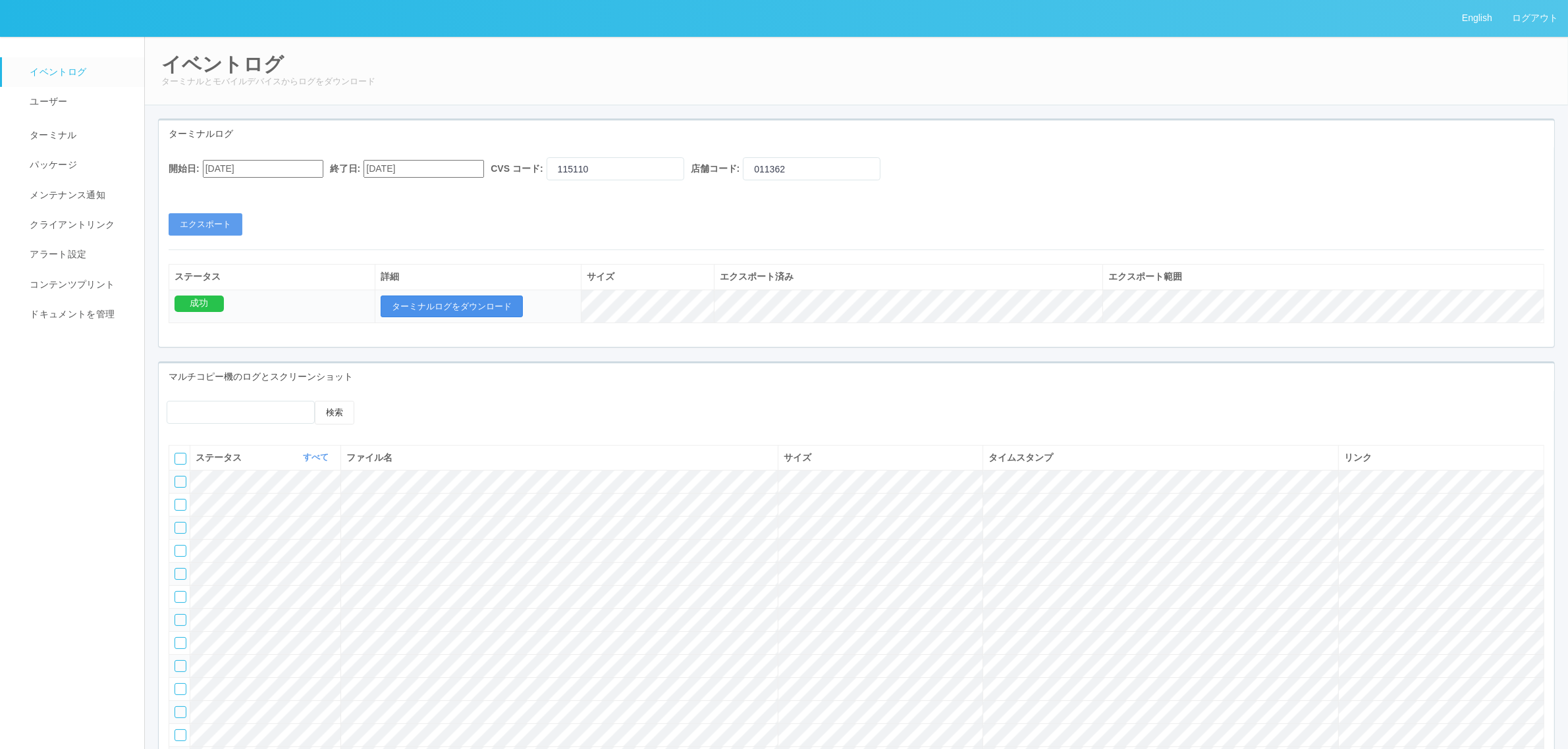
click at [502, 314] on button "ターミナルログをダウンロード" at bounding box center [451, 306] width 142 height 22
click at [274, 169] on input "[DATE]" at bounding box center [263, 169] width 121 height 18
click at [214, 671] on div "21" at bounding box center [219, 678] width 25 height 13
type input "[DATE]"
click at [453, 200] on div "開始日: 09/21/2025 終了日: 09/24/2025 CVS コード: 115110 店舗コード: 011362 エクスポート" at bounding box center [856, 196] width 1395 height 78
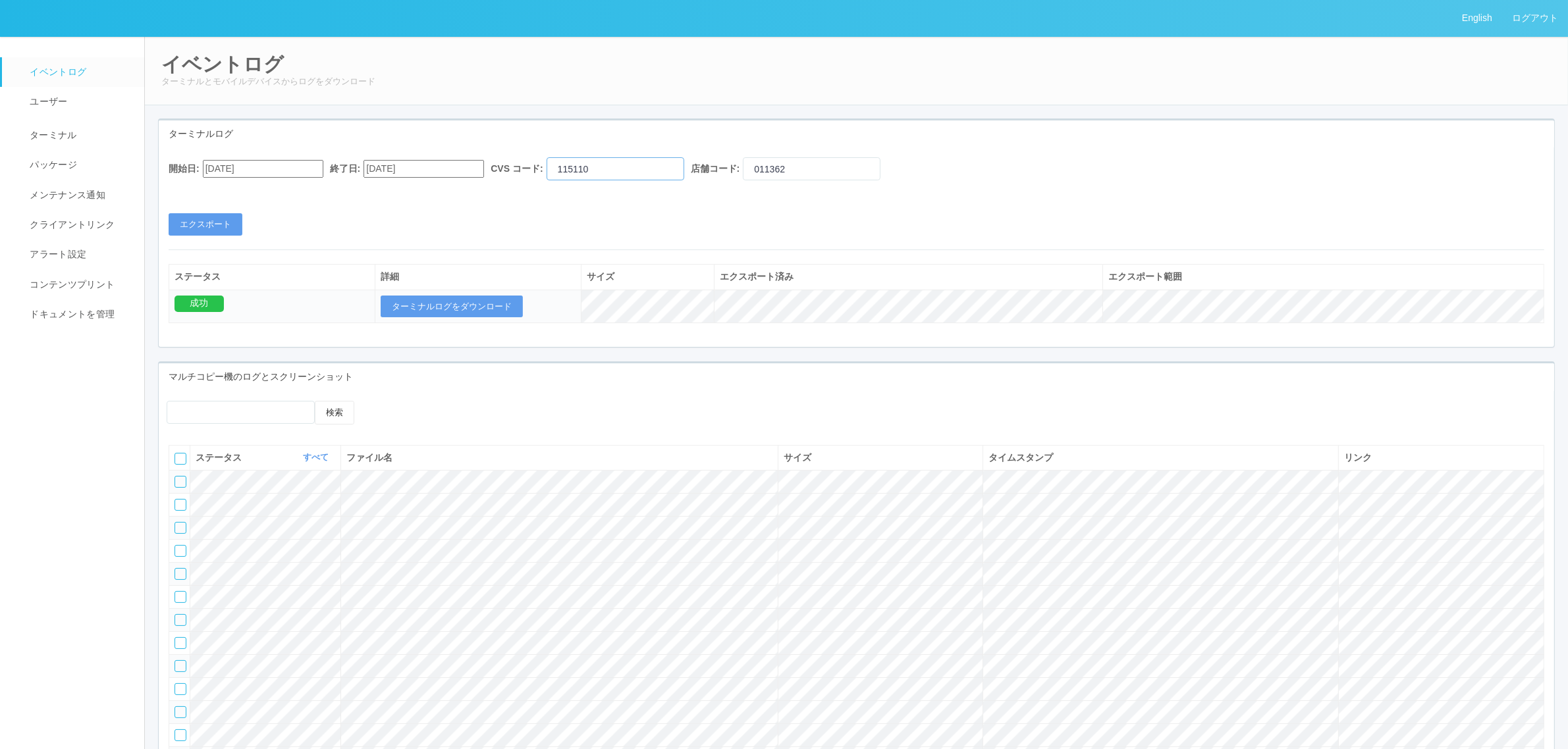
click at [633, 170] on input "115110" at bounding box center [615, 169] width 137 height 23
click at [221, 221] on button "エクスポート" at bounding box center [205, 224] width 74 height 22
click at [504, 304] on button "ターミナルログをダウンロード" at bounding box center [451, 306] width 142 height 22
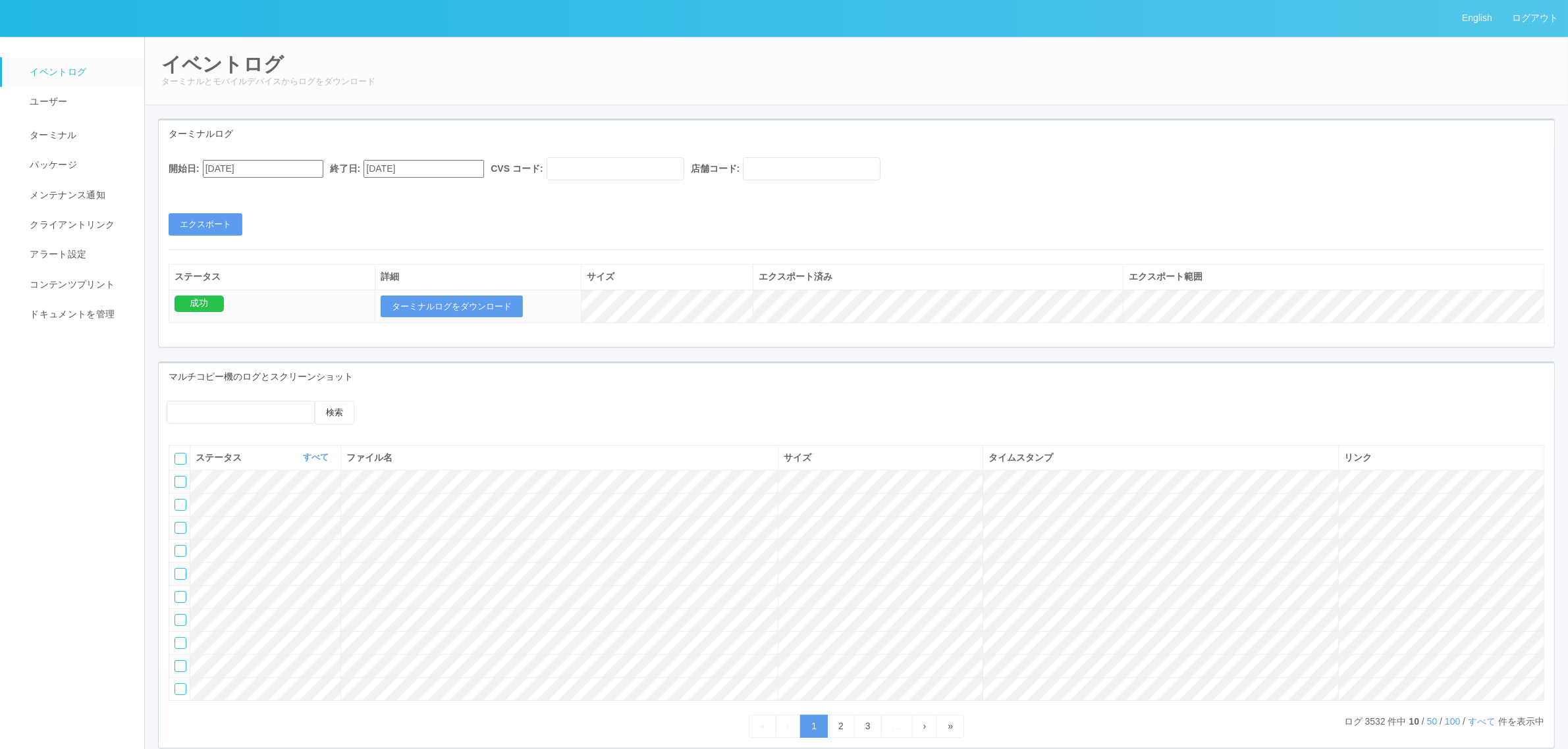
click at [303, 172] on input "[DATE]" at bounding box center [263, 169] width 121 height 18
click at [224, 188] on button "button" at bounding box center [219, 186] width 11 height 4
click at [204, 287] on div "[DATE] Su Mo Tu We Th Fr Sa 31 1 2 3 4 5 6 7 8 9 10 11 12 13 14 15 16 17 18 19 …" at bounding box center [219, 544] width 31 height 706
click at [214, 671] on div "21" at bounding box center [219, 678] width 25 height 13
type input "[DATE]"
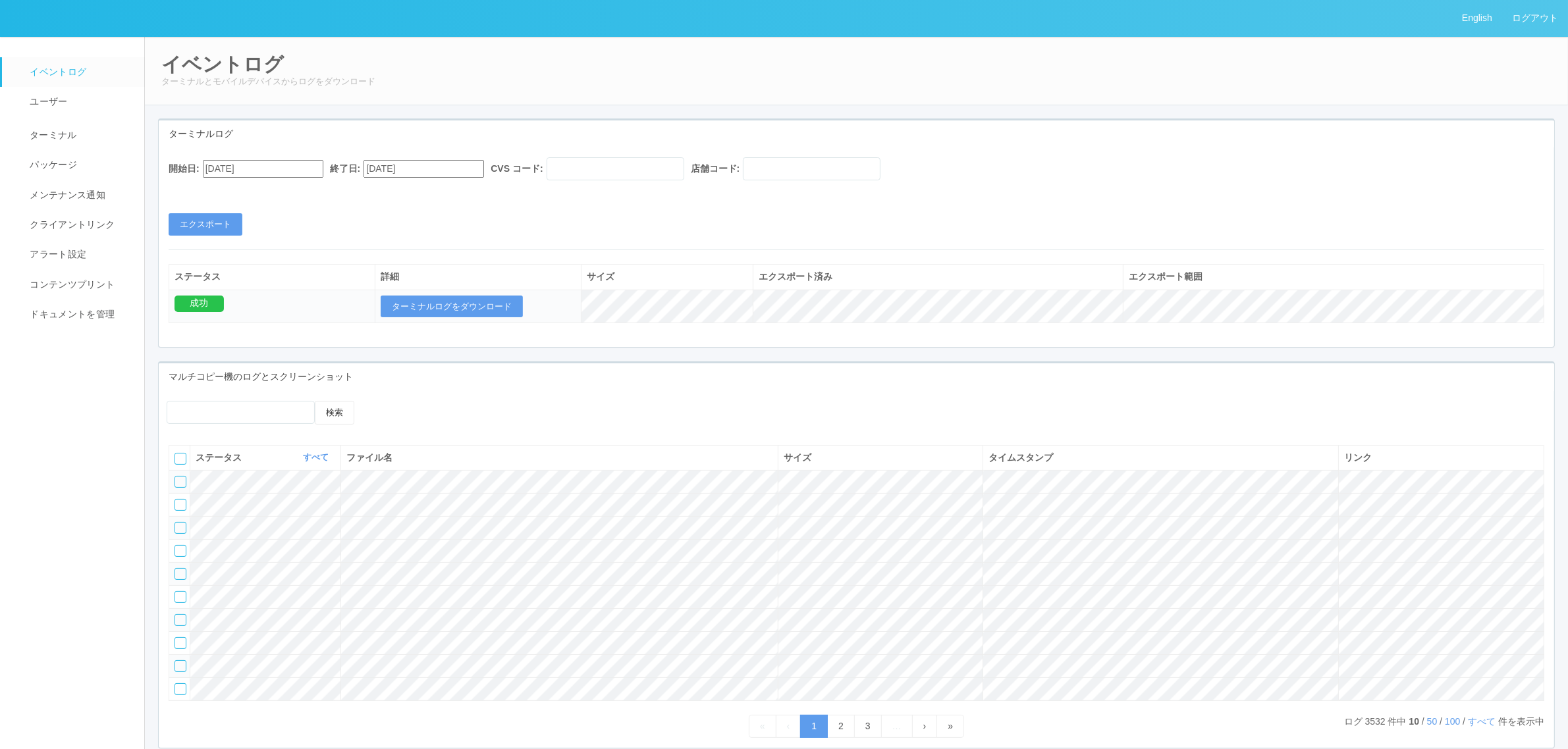
click at [436, 159] on div "開始日: [DATE] 終了日: [DATE] CVS コード: 店舗コード:" at bounding box center [856, 172] width 1376 height 30
click at [590, 168] on input "text" at bounding box center [615, 169] width 137 height 23
type input "115110"
click at [787, 163] on input "text" at bounding box center [811, 169] width 137 height 23
paste input "011362"
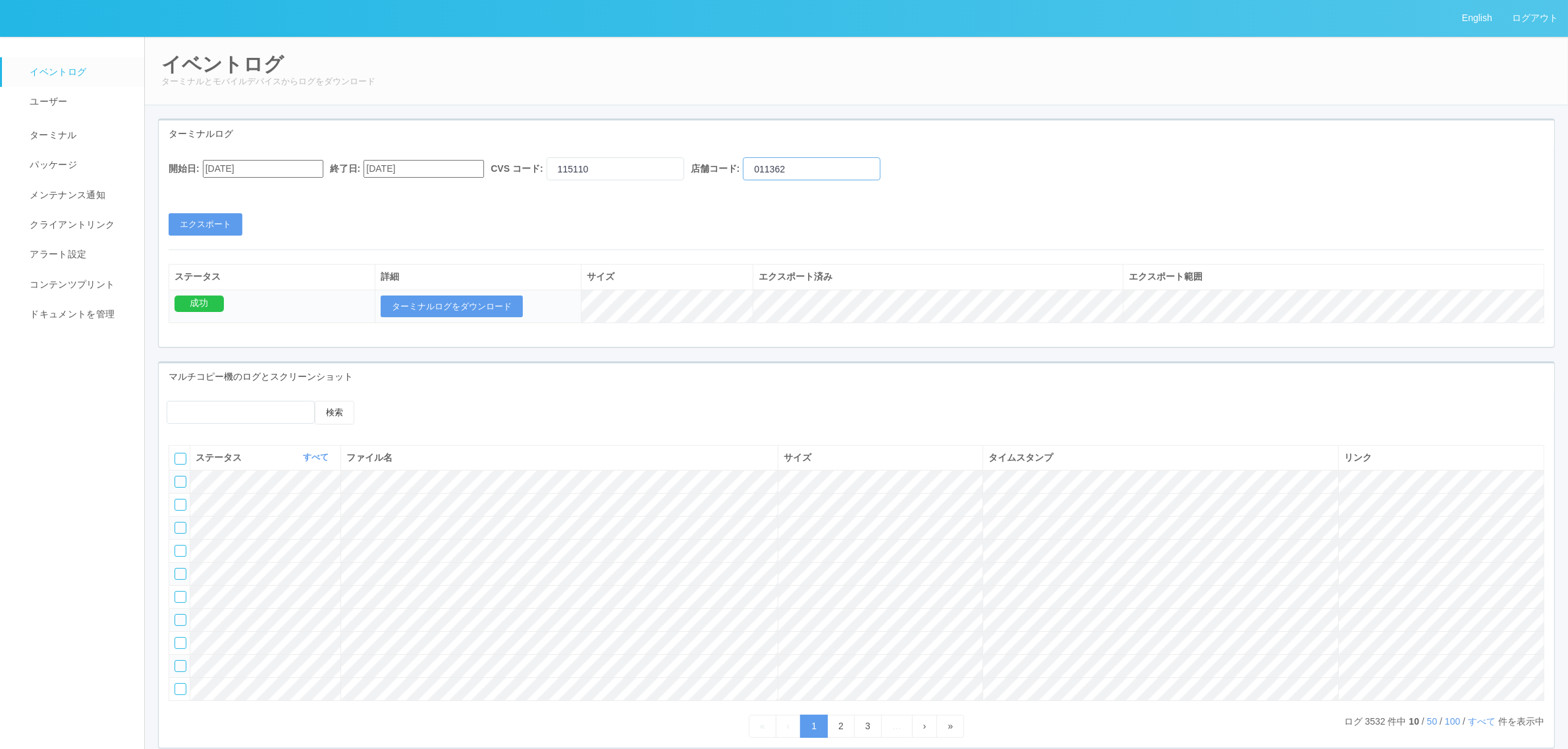
click at [785, 163] on input "011362" at bounding box center [811, 169] width 137 height 23
click at [830, 164] on input "011362" at bounding box center [811, 169] width 137 height 23
type input "011362"
click at [224, 222] on button "エクスポート" at bounding box center [205, 224] width 74 height 22
click at [482, 306] on button "ターミナルログをダウンロード" at bounding box center [451, 306] width 142 height 22
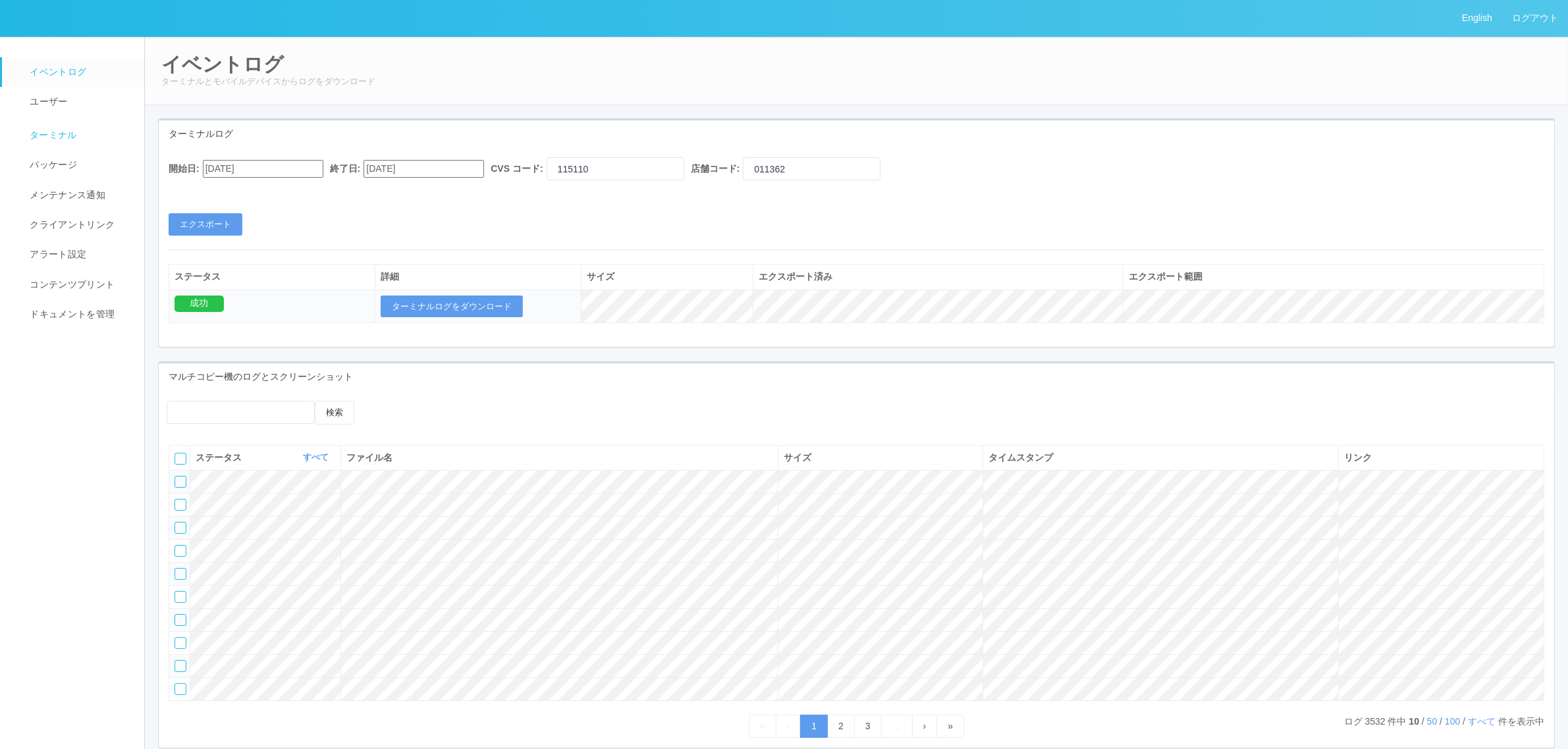
click at [87, 136] on link "ターミナル" at bounding box center [79, 134] width 154 height 33
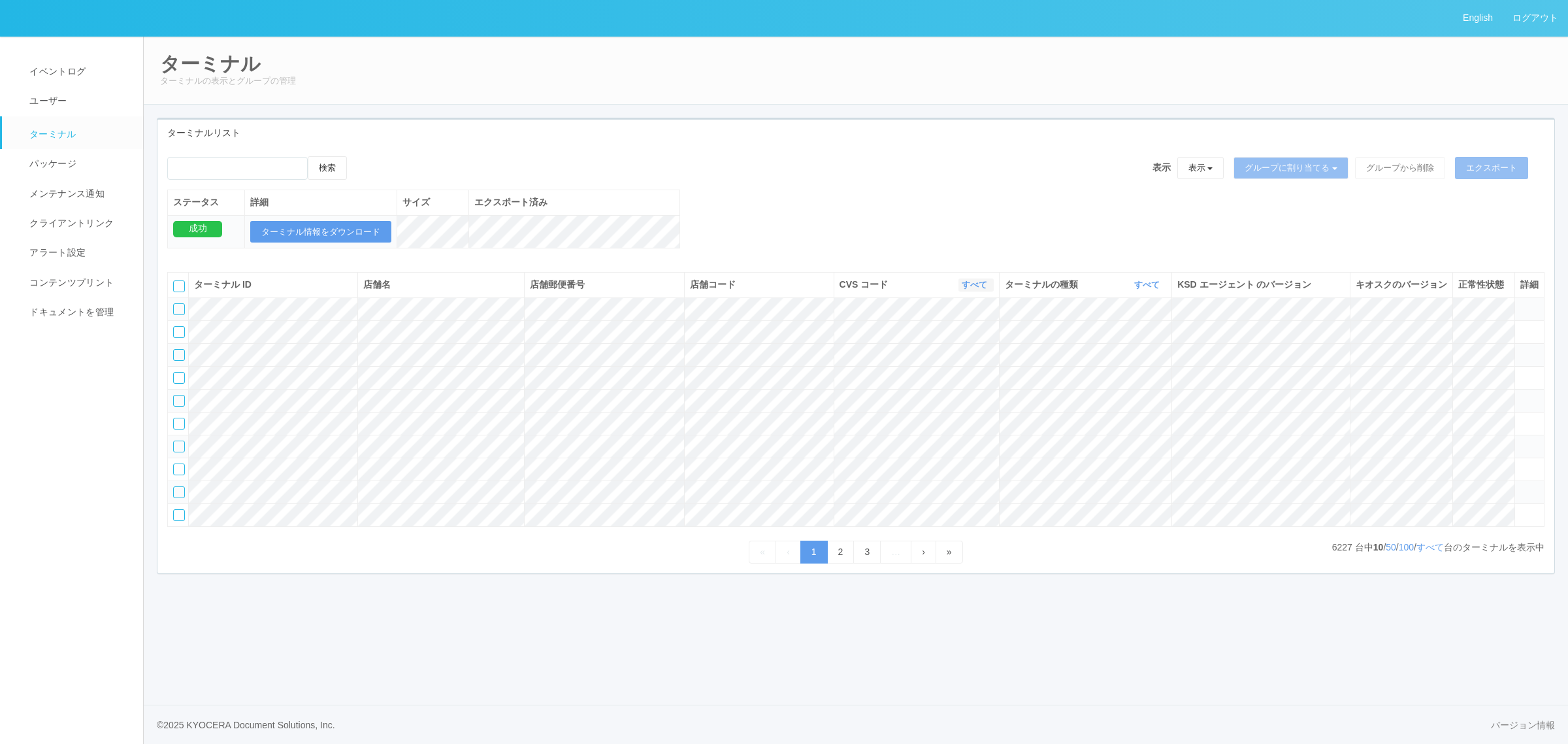
click at [970, 290] on link "すべて" at bounding box center [976, 285] width 29 height 10
click at [978, 348] on link "115110" at bounding box center [942, 340] width 104 height 18
click at [1149, 290] on link "すべて" at bounding box center [1148, 285] width 29 height 10
click at [1133, 348] on link "キオスク" at bounding box center [1114, 340] width 104 height 18
click at [1424, 552] on link "すべて" at bounding box center [1430, 547] width 28 height 11
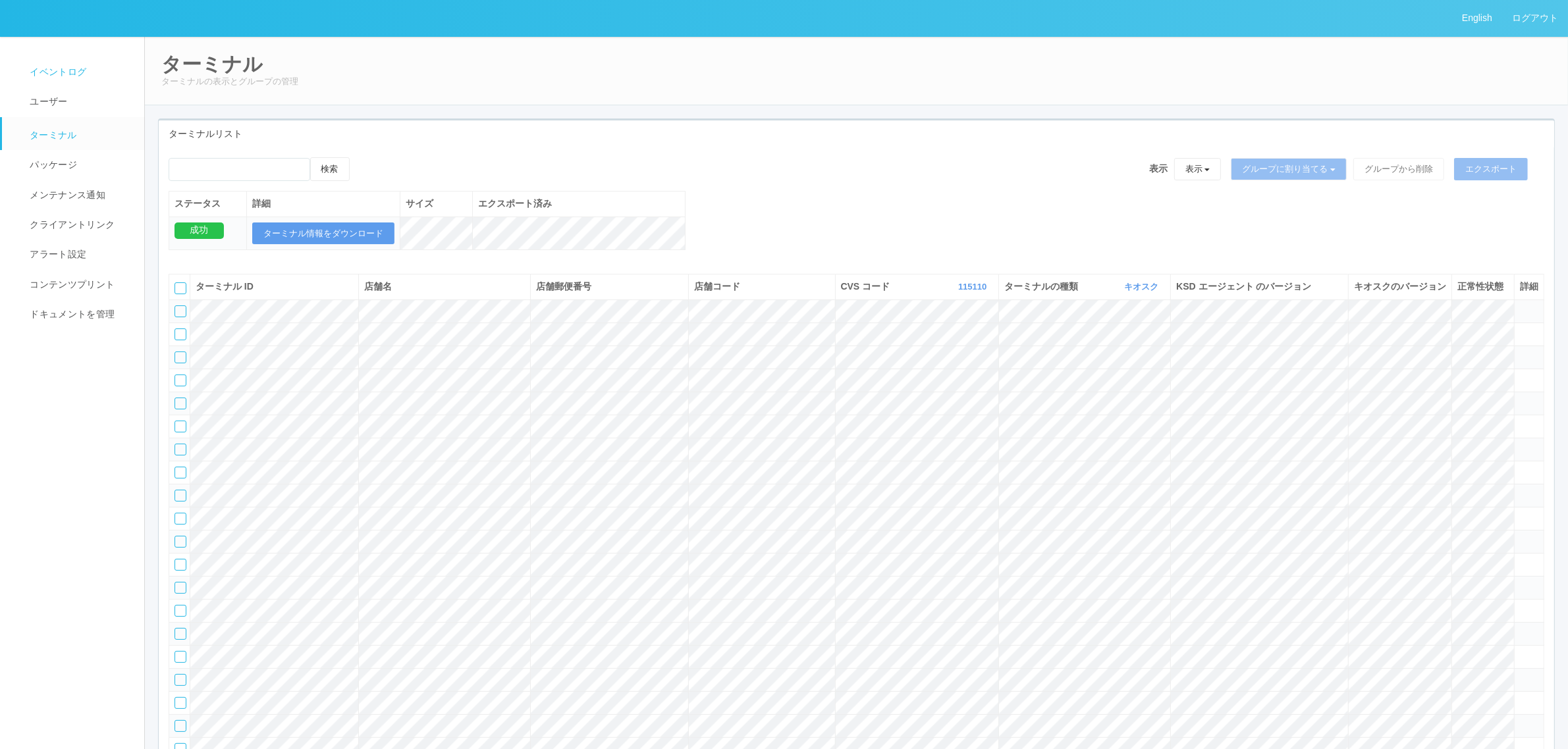
click at [77, 63] on link "イベントログ" at bounding box center [79, 72] width 154 height 30
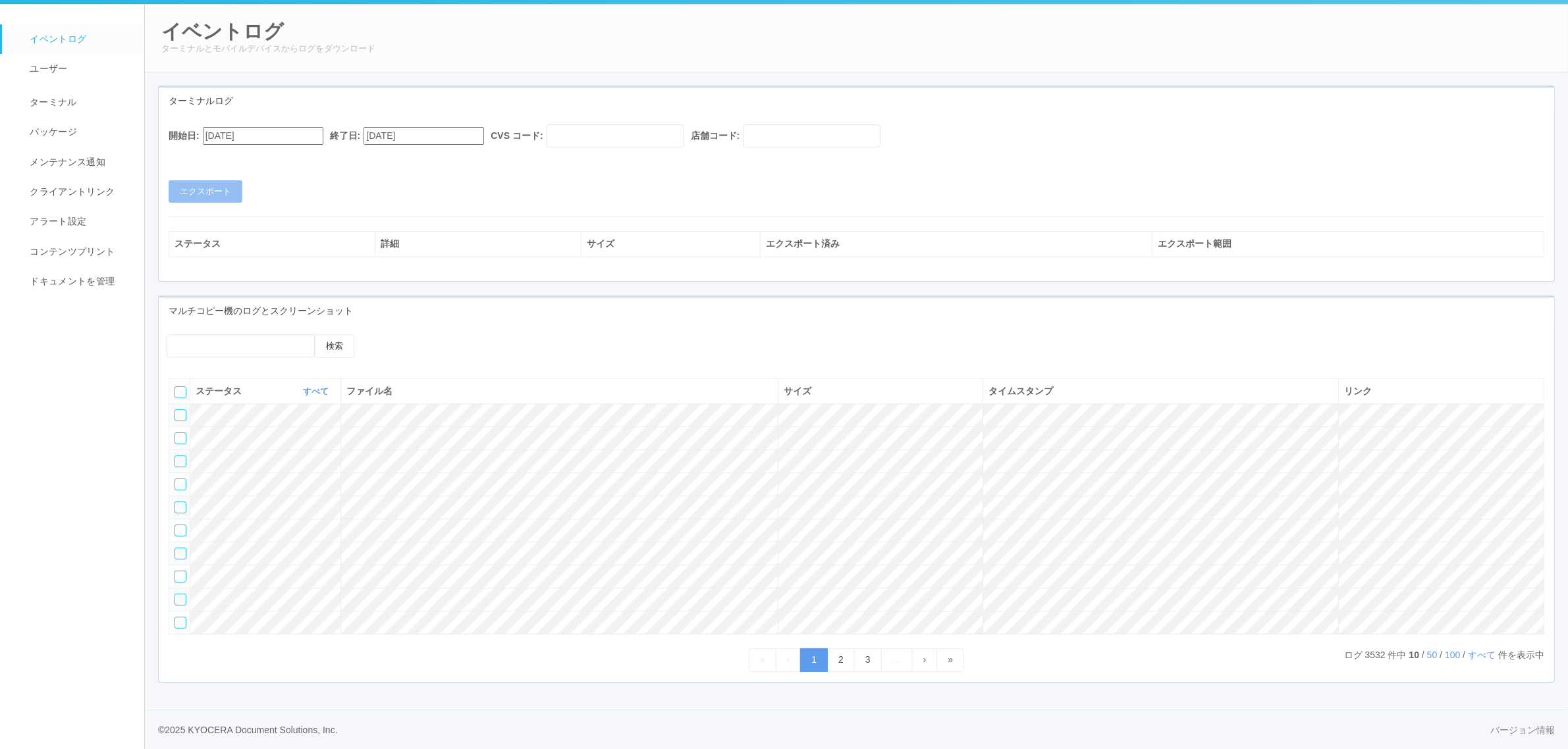
scroll to position [81, 0]
click at [1427, 657] on link "50" at bounding box center [1432, 655] width 11 height 11
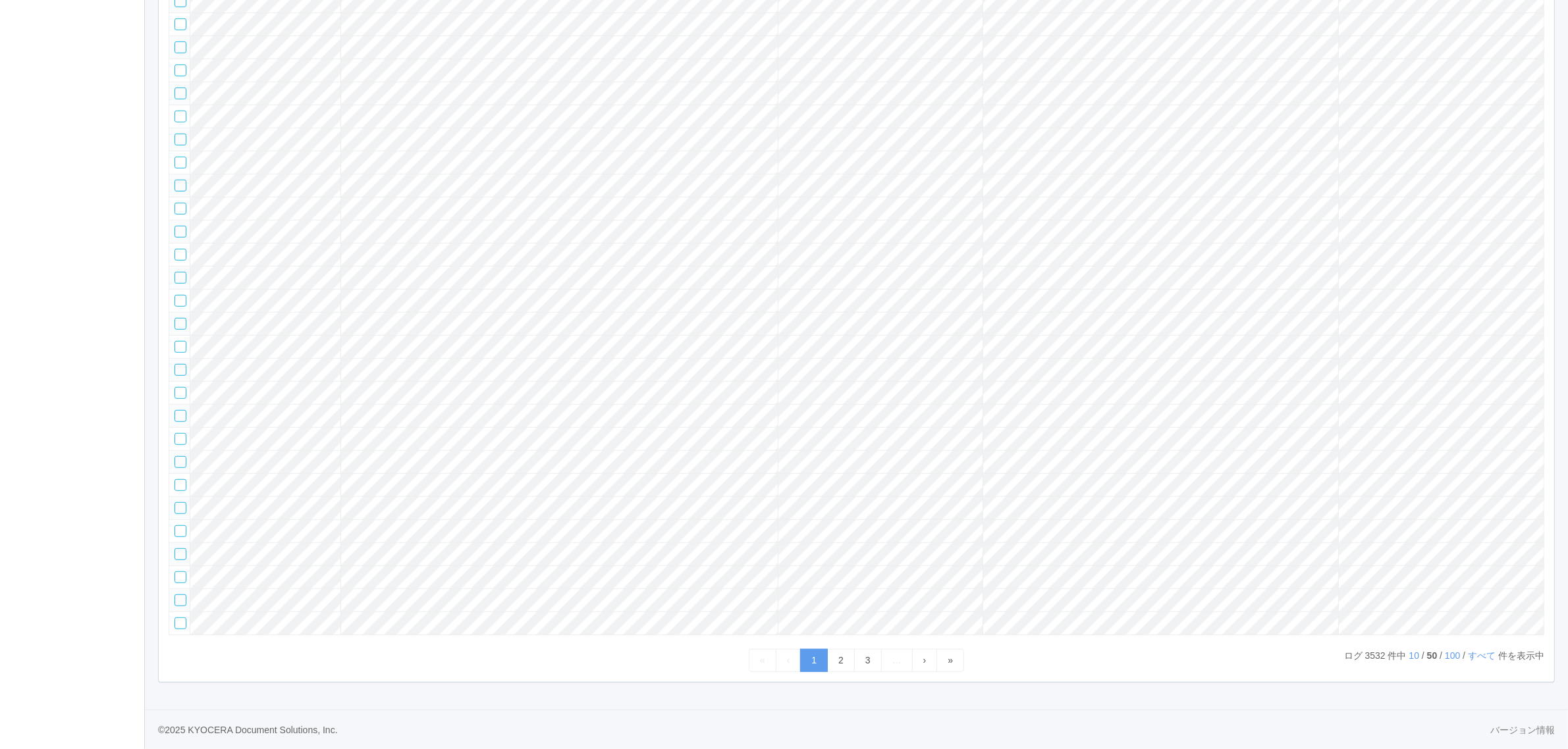
scroll to position [0, 0]
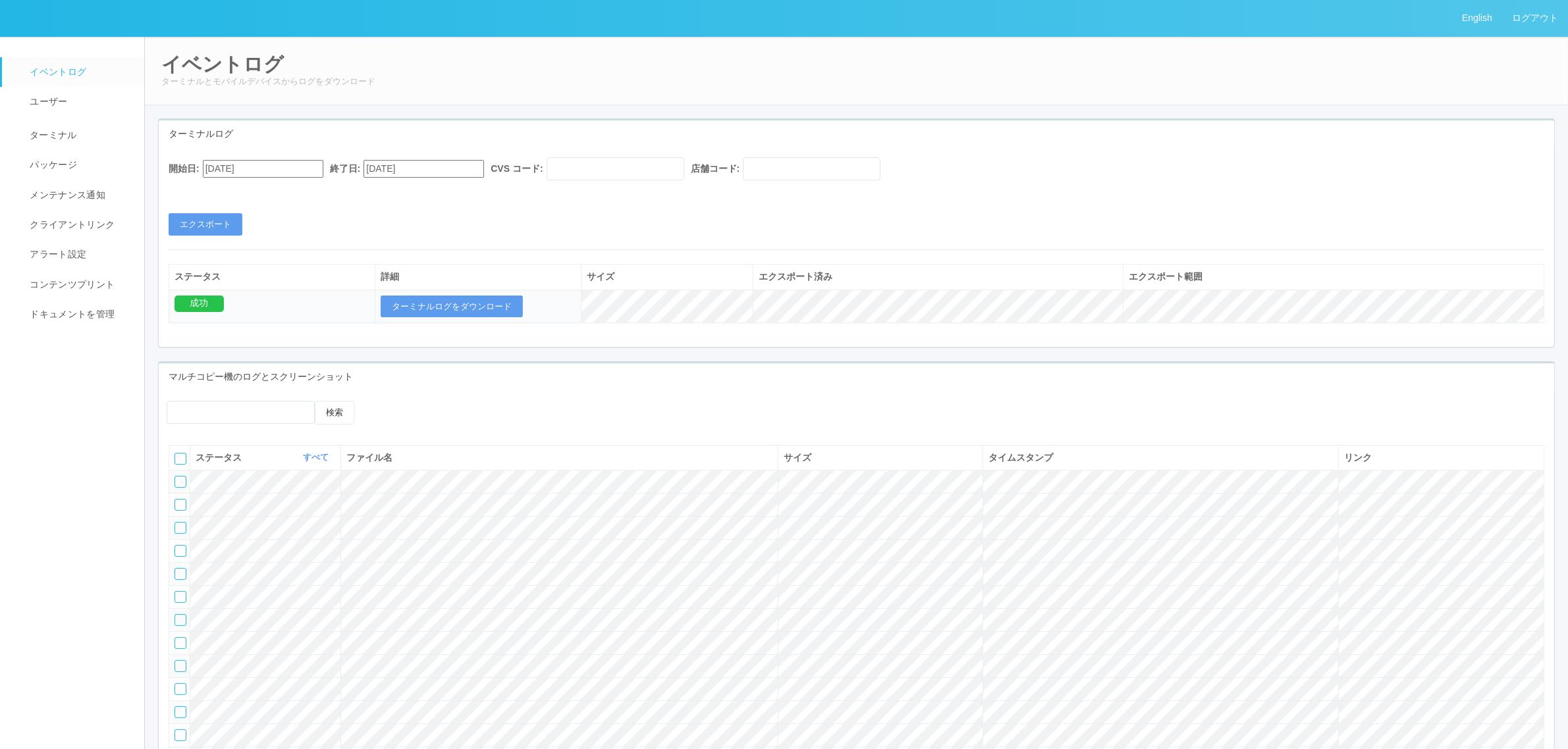
click at [251, 169] on input "[DATE]" at bounding box center [263, 169] width 121 height 18
click at [224, 188] on button "button" at bounding box center [219, 186] width 11 height 4
click at [234, 556] on div "14 15 16 17 18 19 20" at bounding box center [219, 611] width 31 height 111
click at [230, 638] on div "19" at bounding box center [219, 645] width 25 height 13
type input "[DATE]"
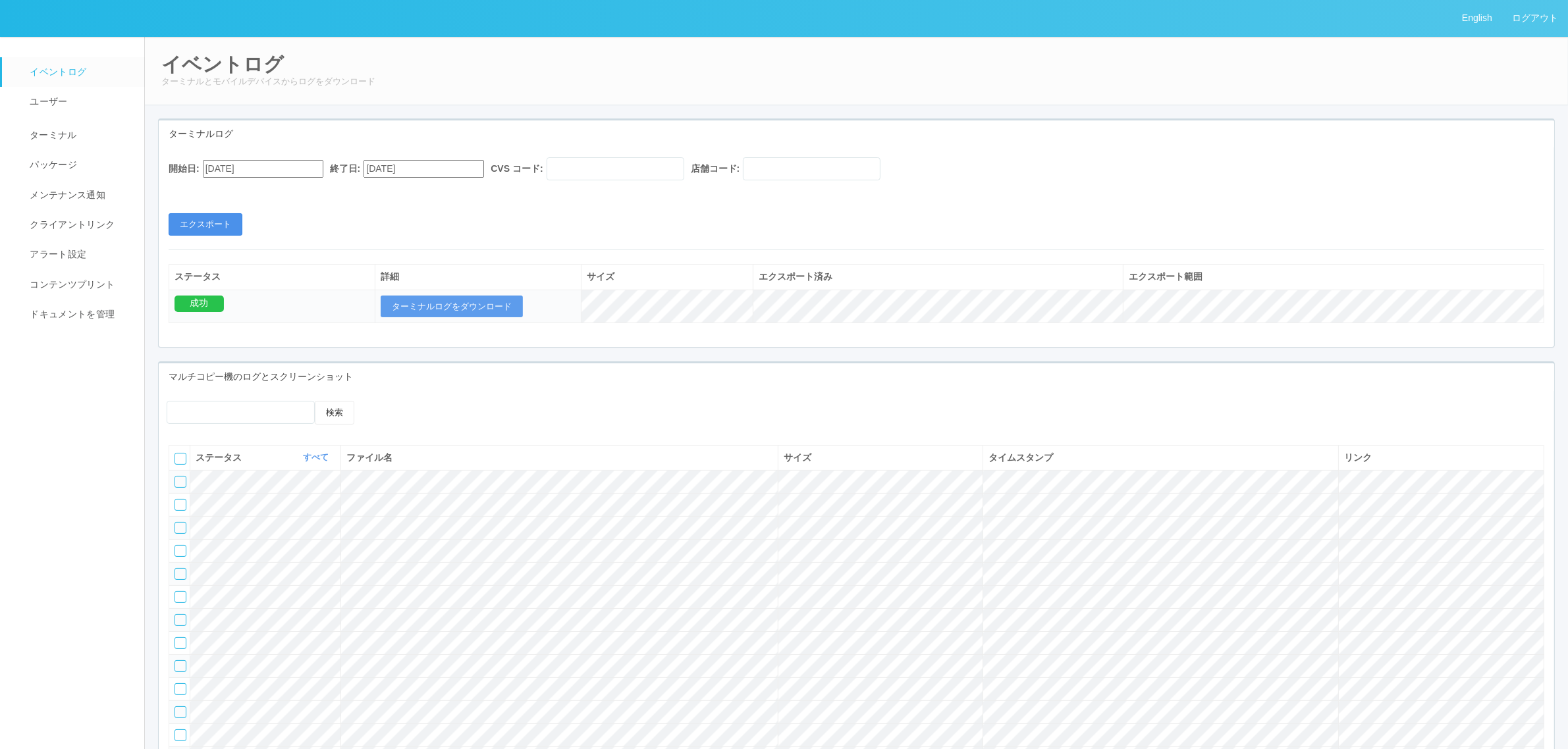
click at [223, 219] on button "エクスポート" at bounding box center [205, 224] width 74 height 22
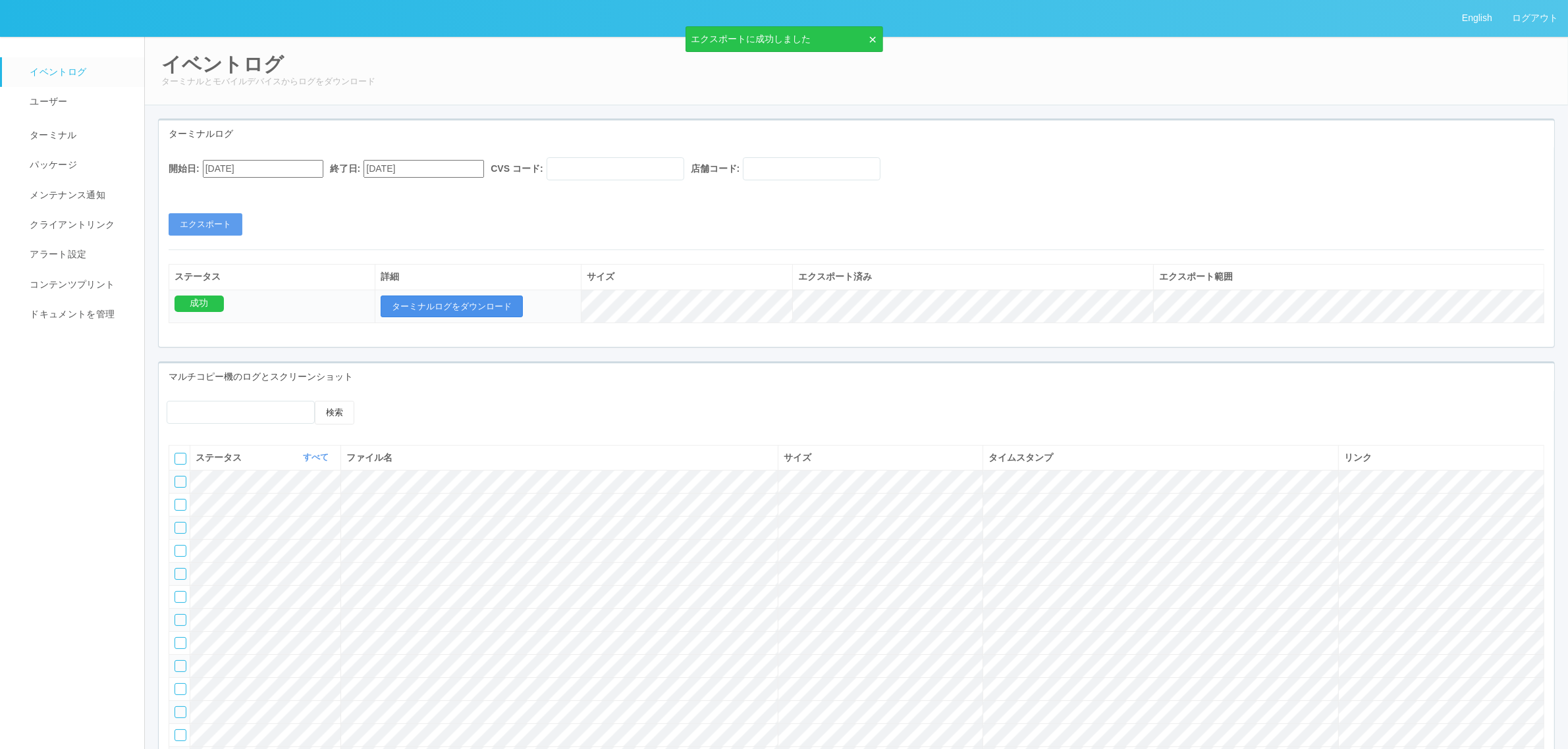
click at [515, 305] on button "ターミナルログをダウンロード" at bounding box center [451, 306] width 142 height 22
click at [71, 138] on span "ターミナル" at bounding box center [52, 135] width 51 height 11
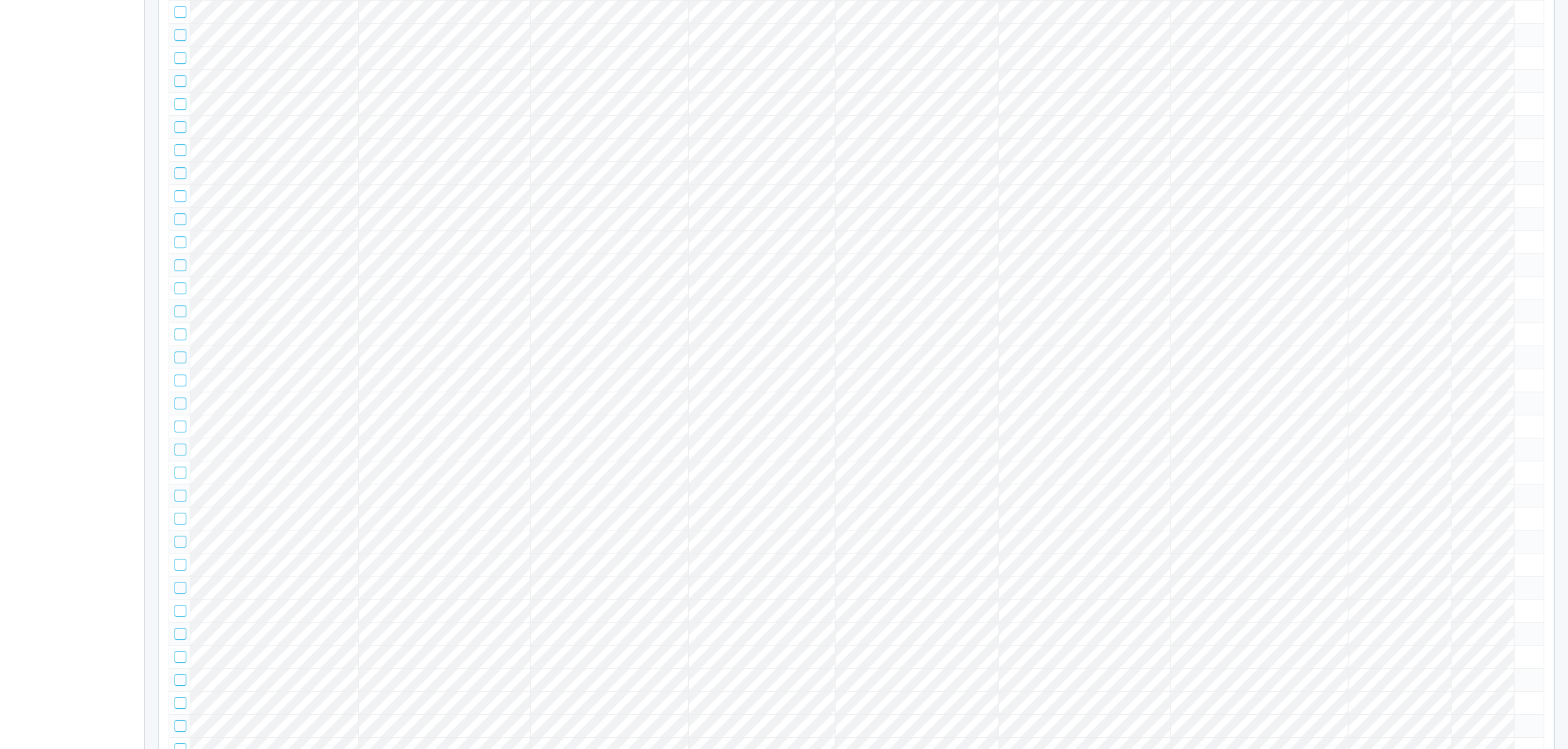
scroll to position [24001, 0]
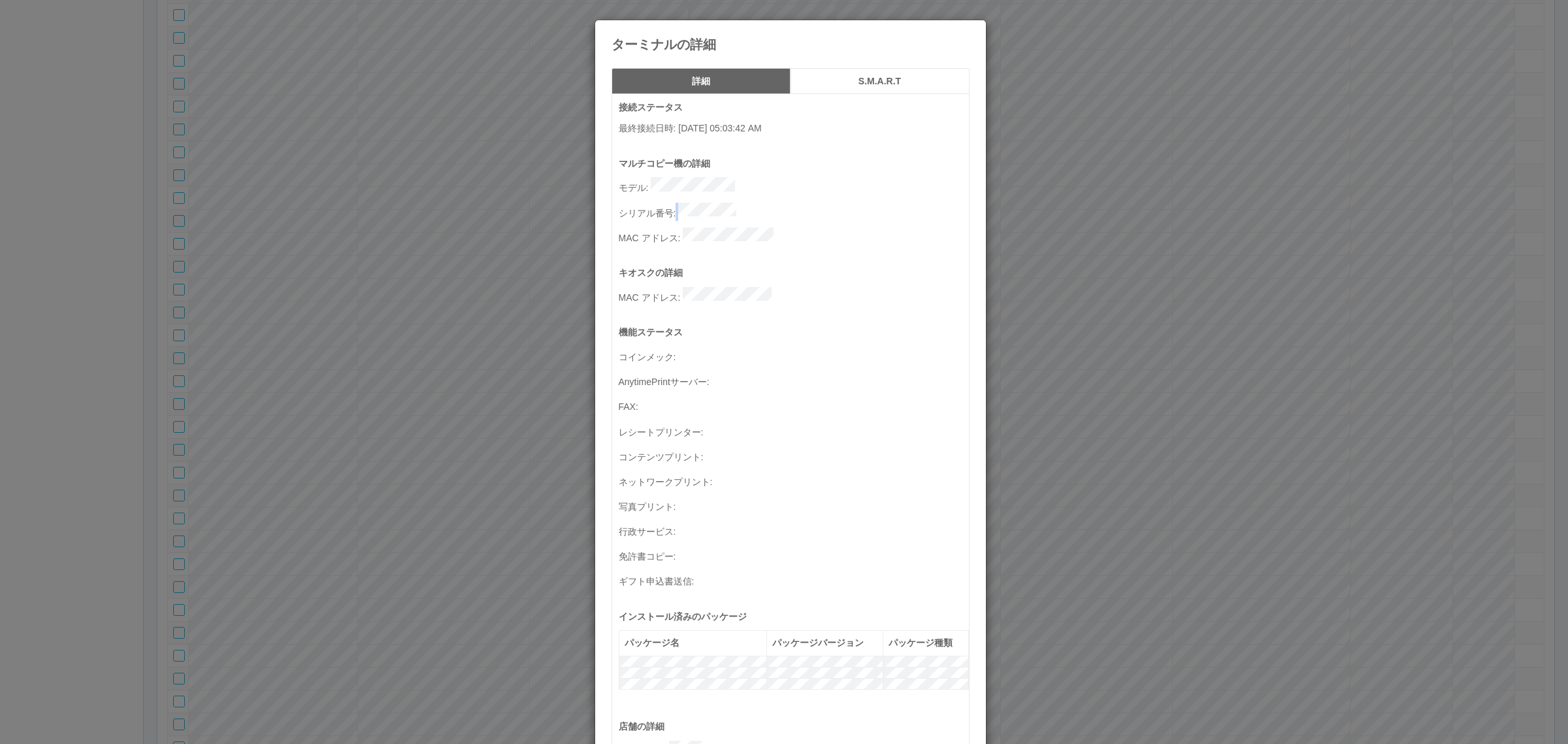
drag, startPoint x: 673, startPoint y: 202, endPoint x: 765, endPoint y: 201, distance: 92.0
click at [765, 202] on p "シリアル番号 :" at bounding box center [794, 211] width 351 height 18
click at [686, 272] on div "キオスクの詳細 MAC アドレス :" at bounding box center [794, 295] width 351 height 60
click at [763, 202] on p "シリアル番号 :" at bounding box center [794, 211] width 351 height 18
click at [425, 292] on div "ターミナルの詳細 詳細 S.M.A.R.T 接続ステータス 最終接続日時 : [DATE] 05:03:42 AM マルチコピー機の詳細 モデル : シリアル…" at bounding box center [784, 372] width 1568 height 744
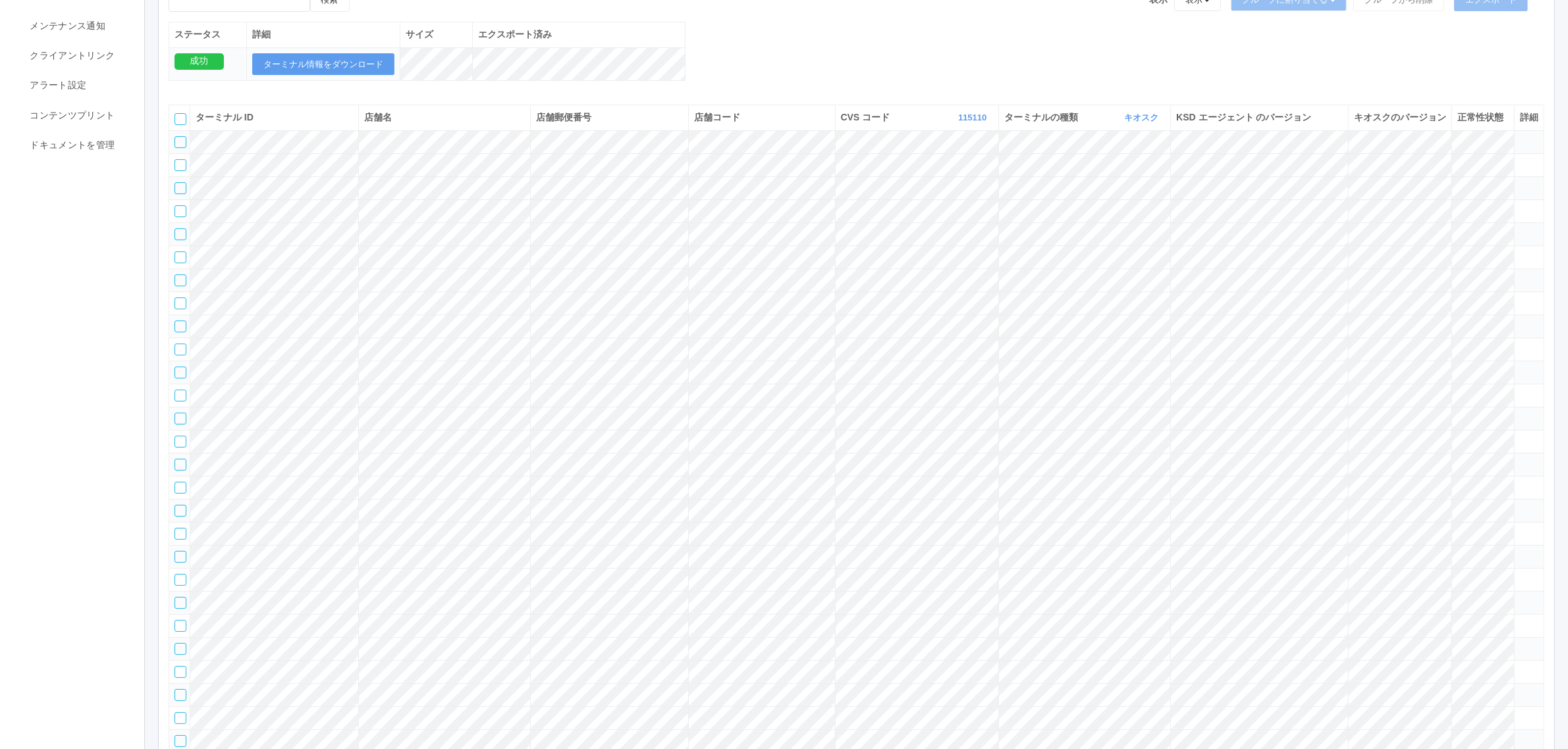
scroll to position [0, 0]
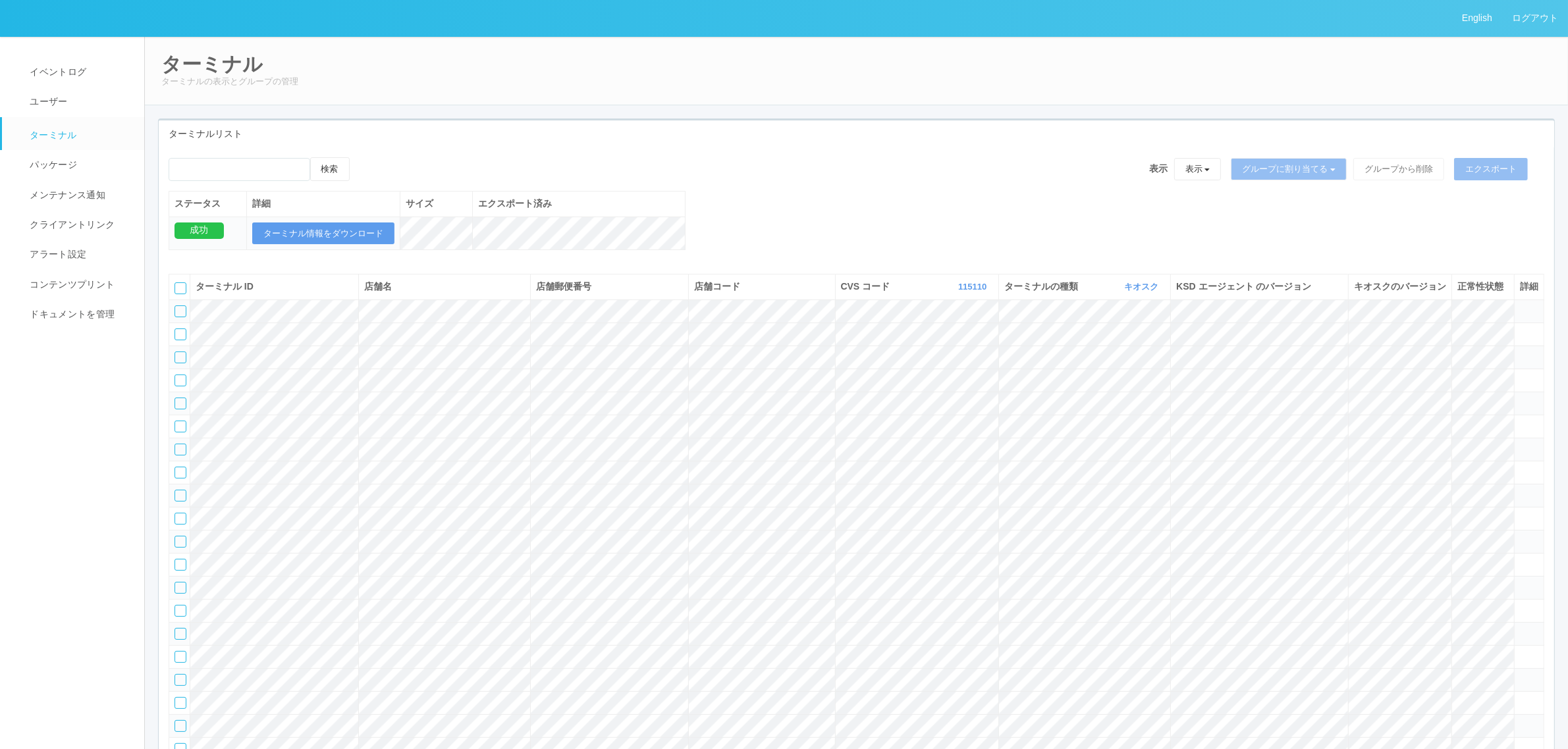
click at [180, 294] on div at bounding box center [180, 288] width 12 height 11
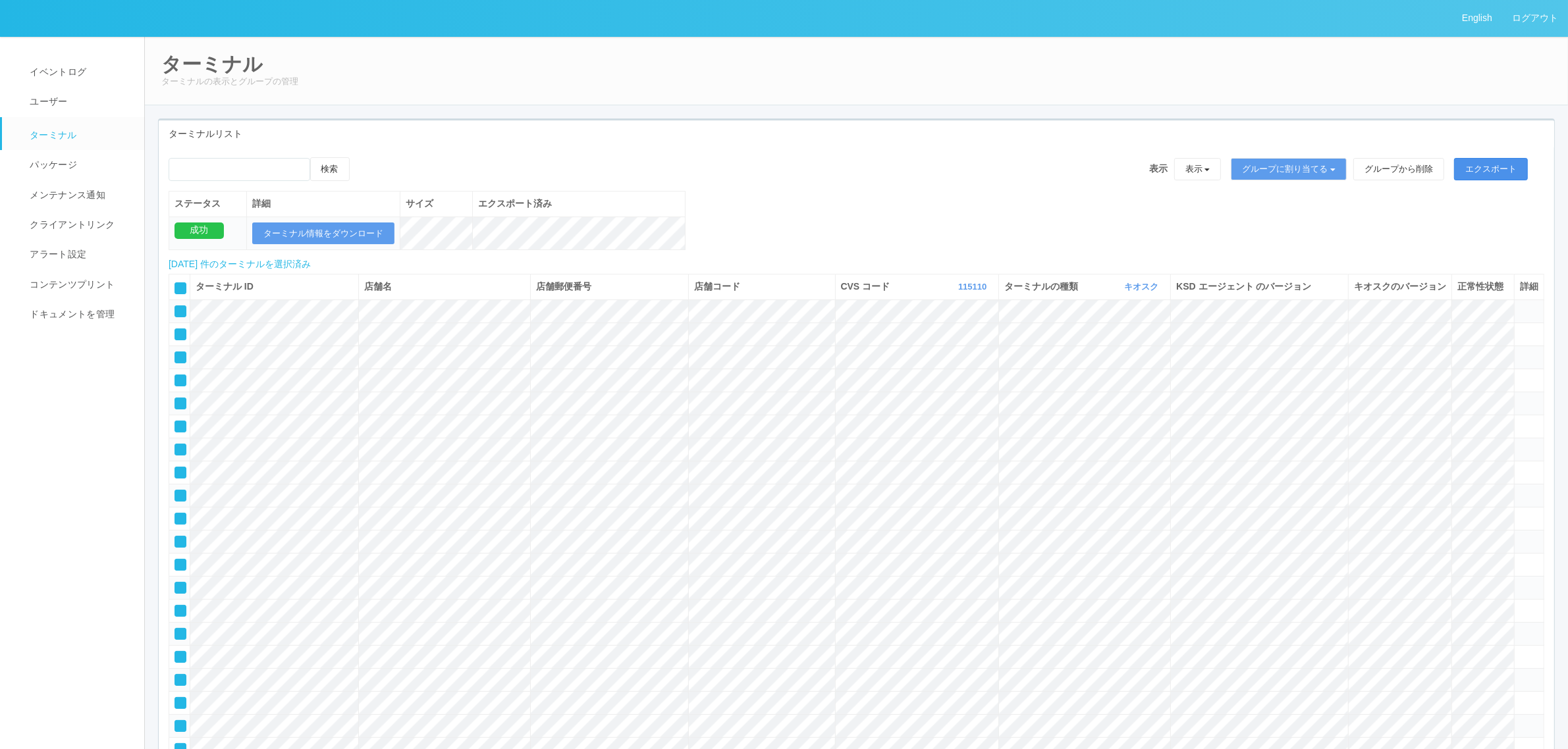
click at [1510, 163] on button "エクスポート" at bounding box center [1492, 168] width 74 height 22
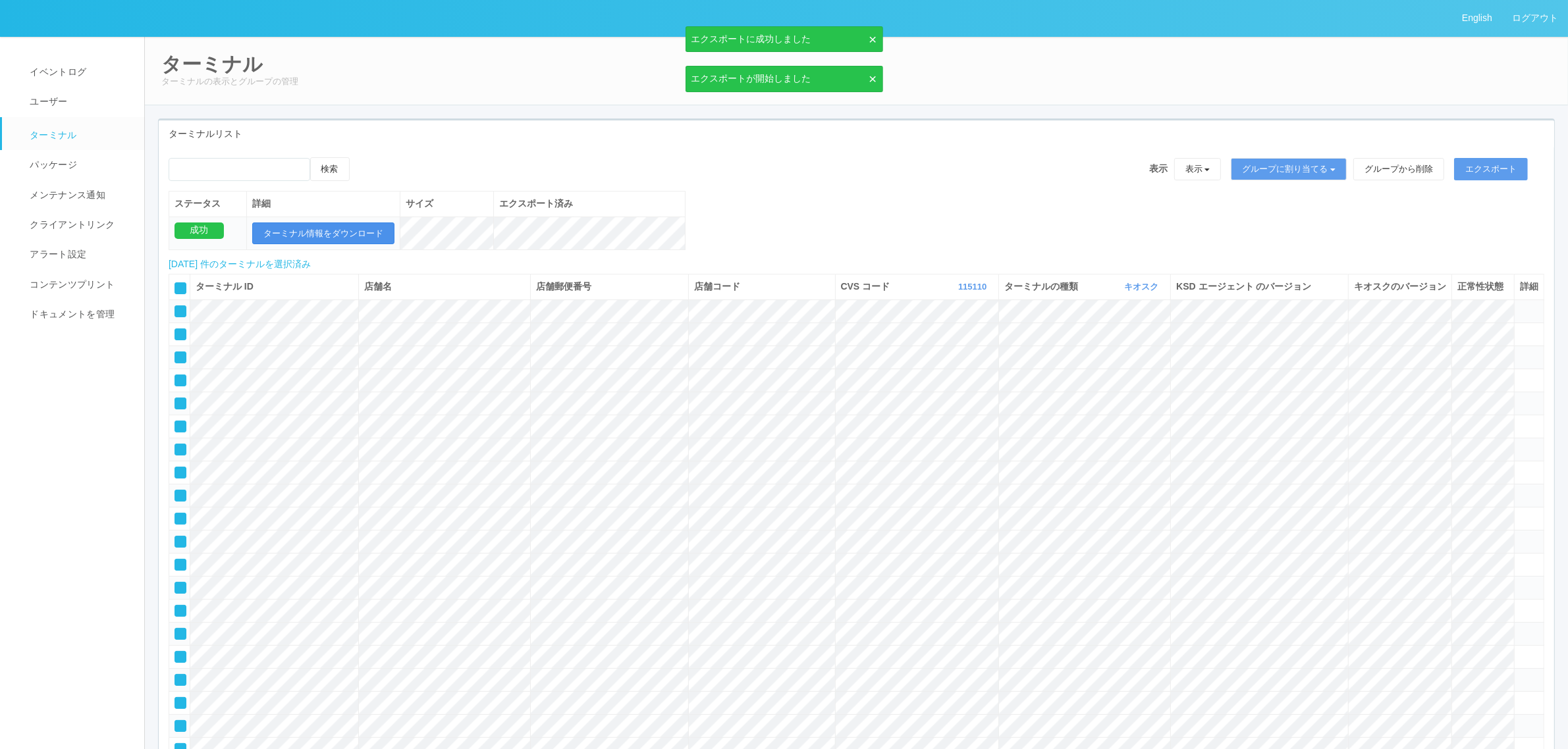
click at [321, 228] on button "ターミナル情報をダウンロード" at bounding box center [323, 233] width 142 height 22
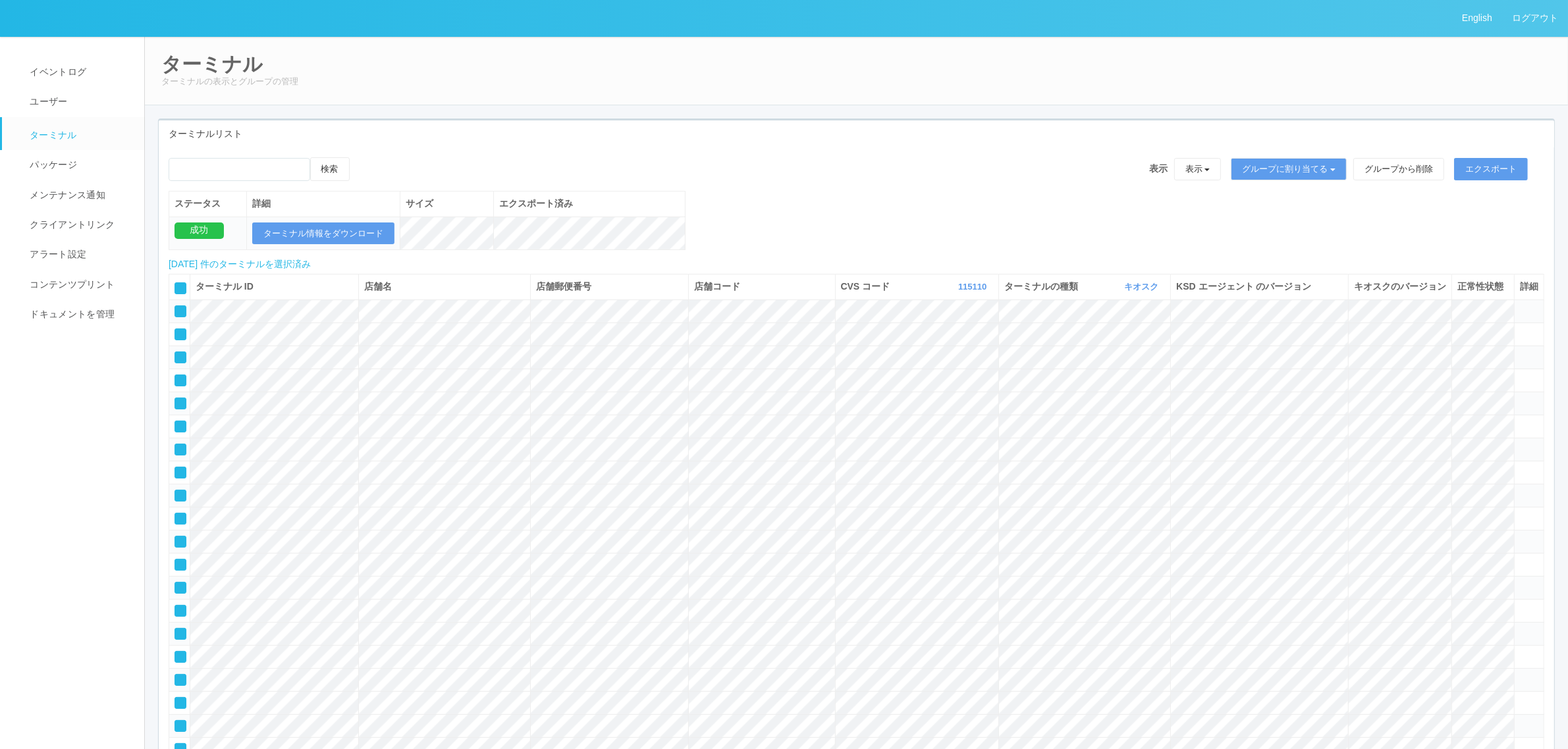
click at [176, 283] on icon at bounding box center [176, 283] width 0 height 0
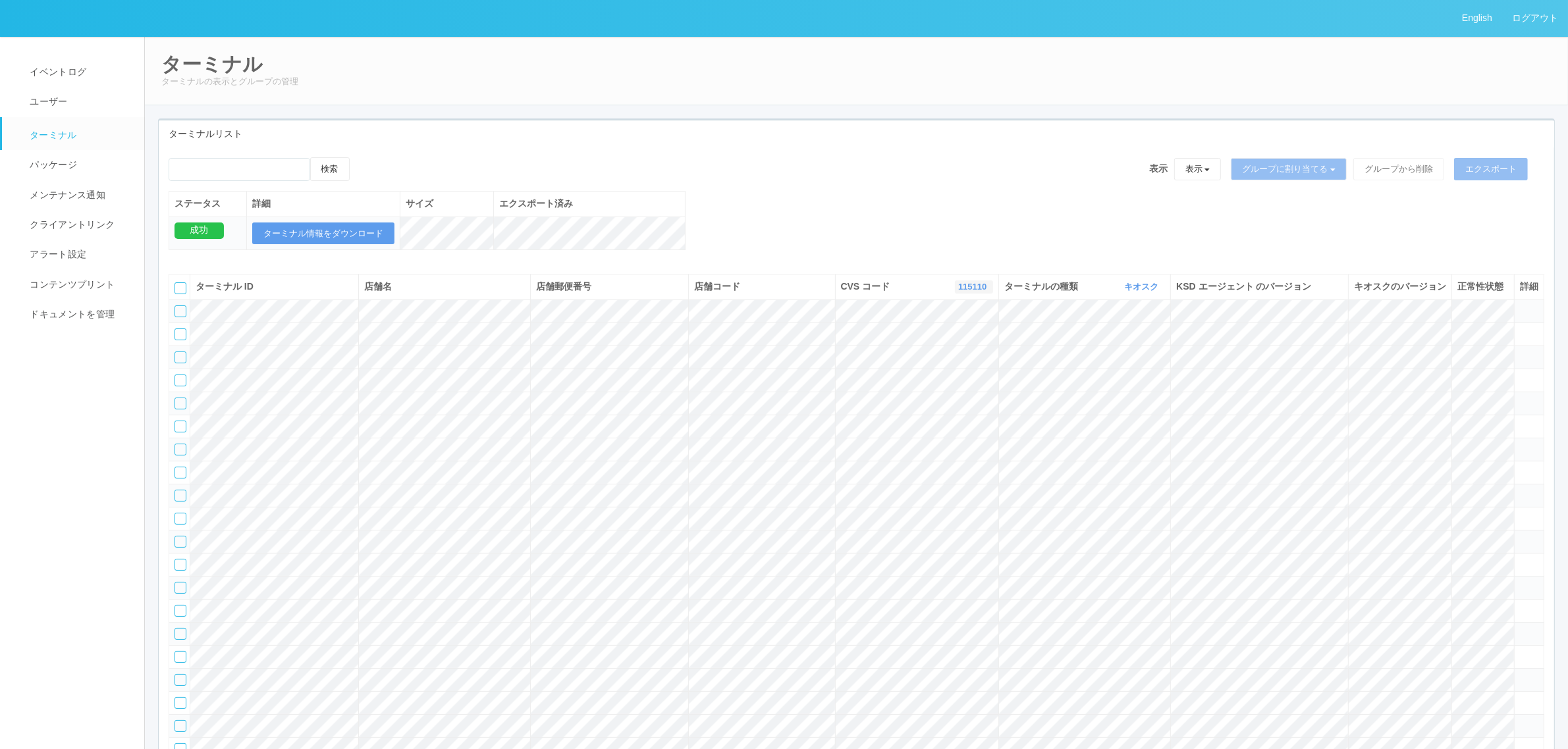
click at [960, 292] on link "115110" at bounding box center [974, 287] width 31 height 10
click at [963, 396] on link "961762" at bounding box center [940, 388] width 104 height 18
click at [178, 294] on div at bounding box center [180, 288] width 12 height 11
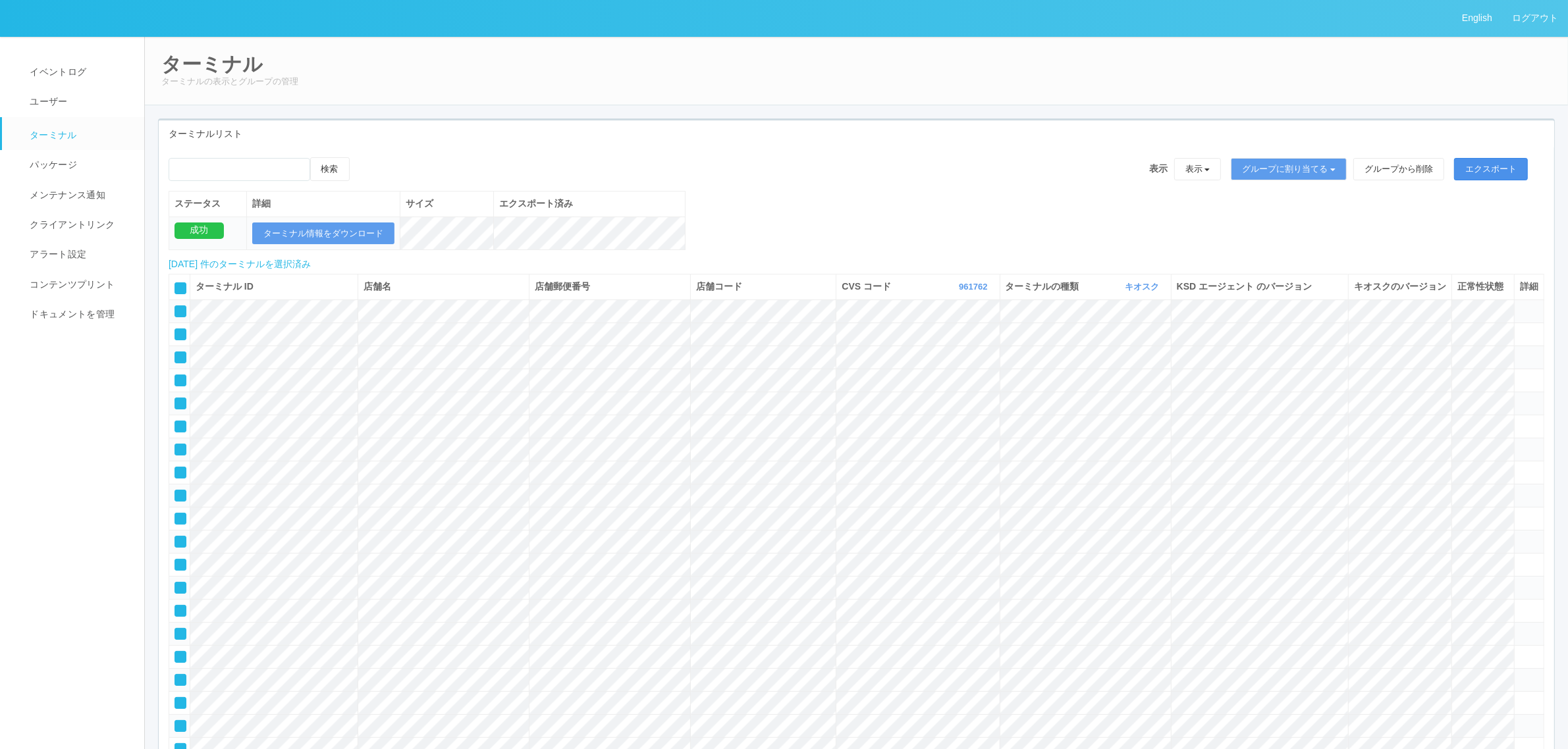
click at [1509, 166] on button "エクスポート" at bounding box center [1492, 168] width 74 height 22
click at [362, 224] on button "ターミナル情報をダウンロード" at bounding box center [323, 233] width 142 height 22
click at [973, 292] on link "961762" at bounding box center [975, 287] width 31 height 10
